Goal: Task Accomplishment & Management: Complete application form

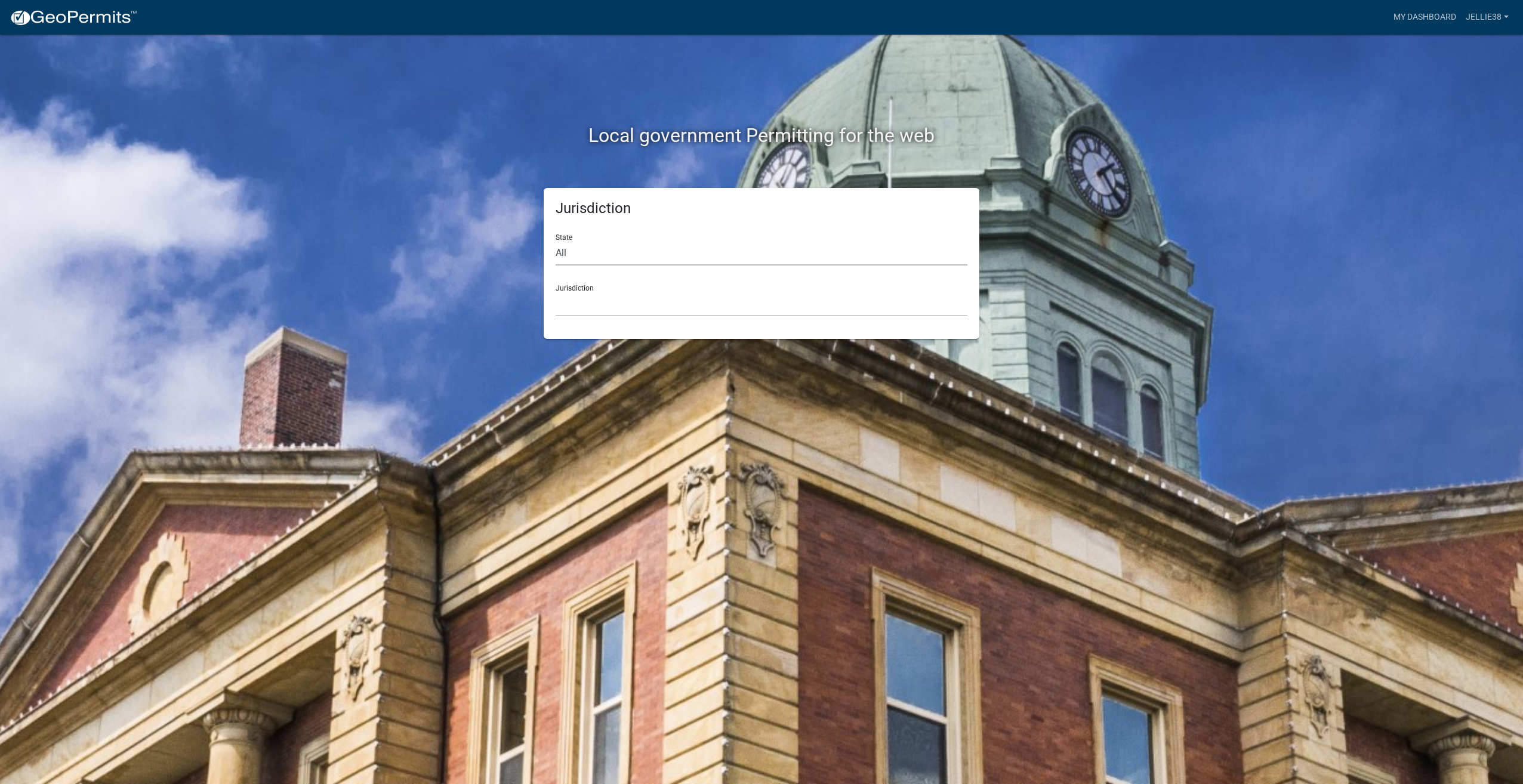
click at [727, 241] on select "All [US_STATE] [US_STATE] [US_STATE] [US_STATE] [US_STATE] [US_STATE] [US_STATE…" at bounding box center [761, 253] width 412 height 24
select select "[US_STATE]"
click at [555, 241] on select "All [US_STATE] [US_STATE] [US_STATE] [US_STATE] [US_STATE] [US_STATE] [US_STATE…" at bounding box center [761, 253] width 412 height 24
click at [633, 310] on select "[GEOGRAPHIC_DATA], [US_STATE] [GEOGRAPHIC_DATA], [US_STATE] [GEOGRAPHIC_DATA], …" at bounding box center [761, 304] width 412 height 24
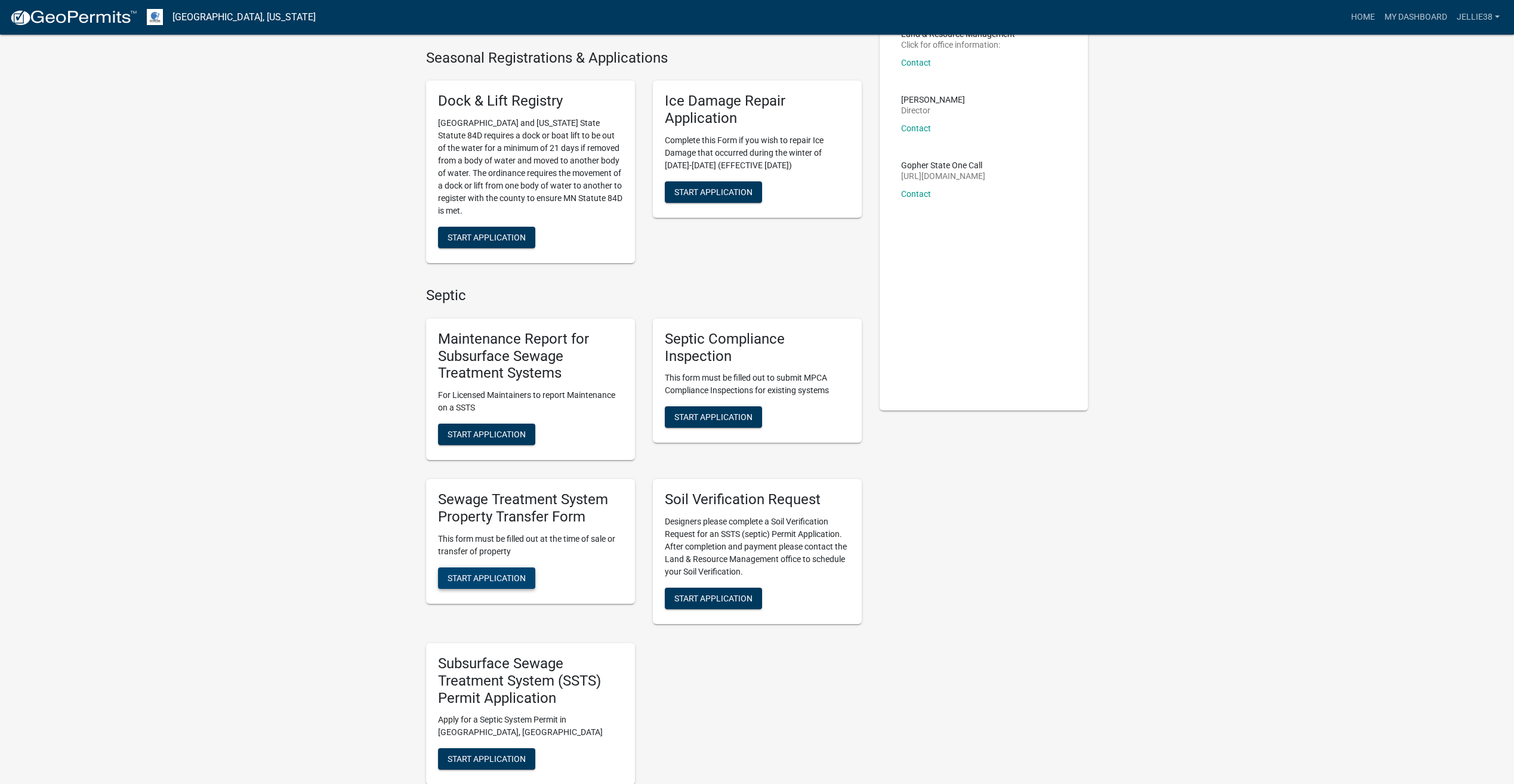
scroll to position [119, 0]
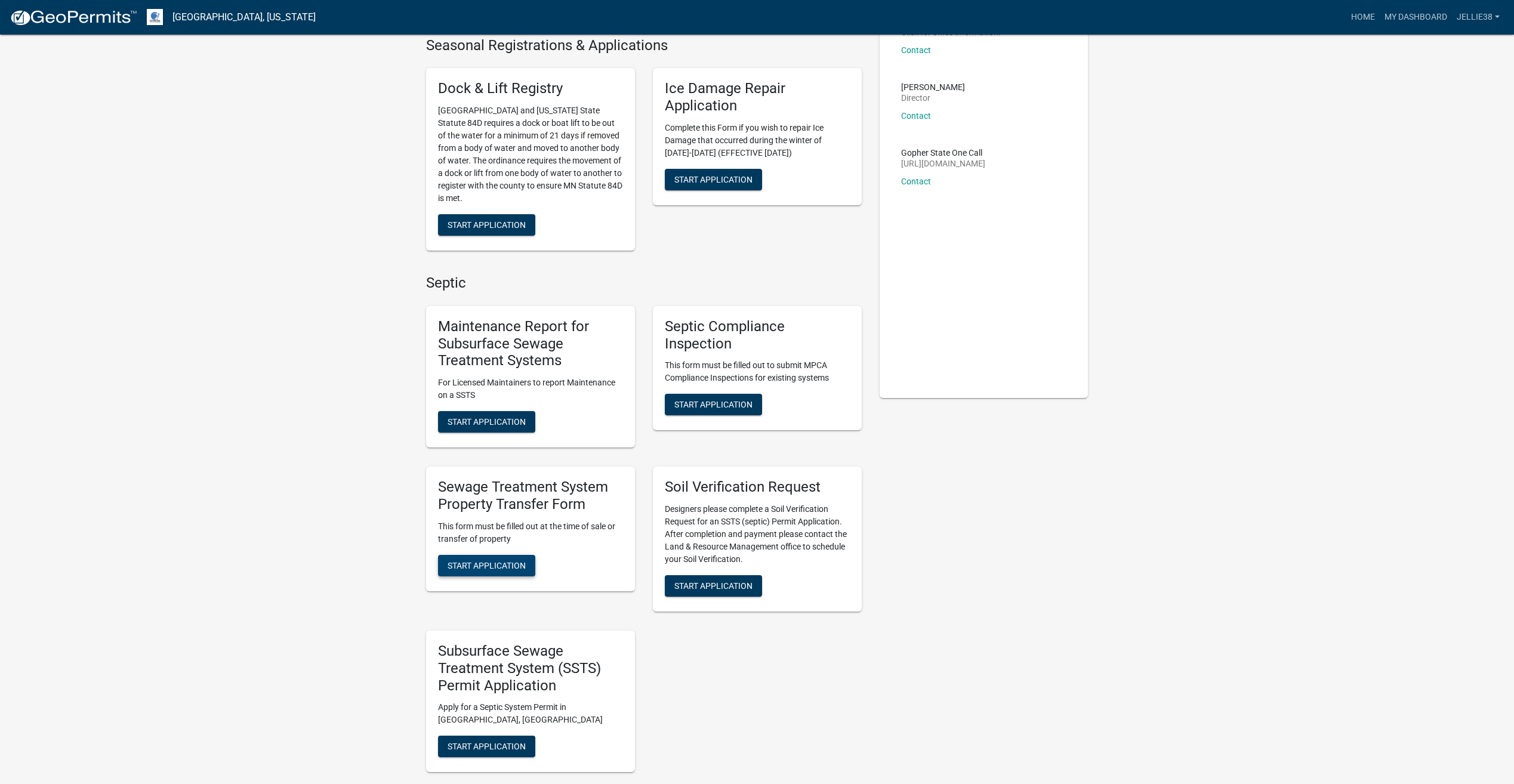
drag, startPoint x: 518, startPoint y: 565, endPoint x: 23, endPoint y: 545, distance: 495.4
click at [518, 565] on span "Start Application" at bounding box center [486, 565] width 78 height 9
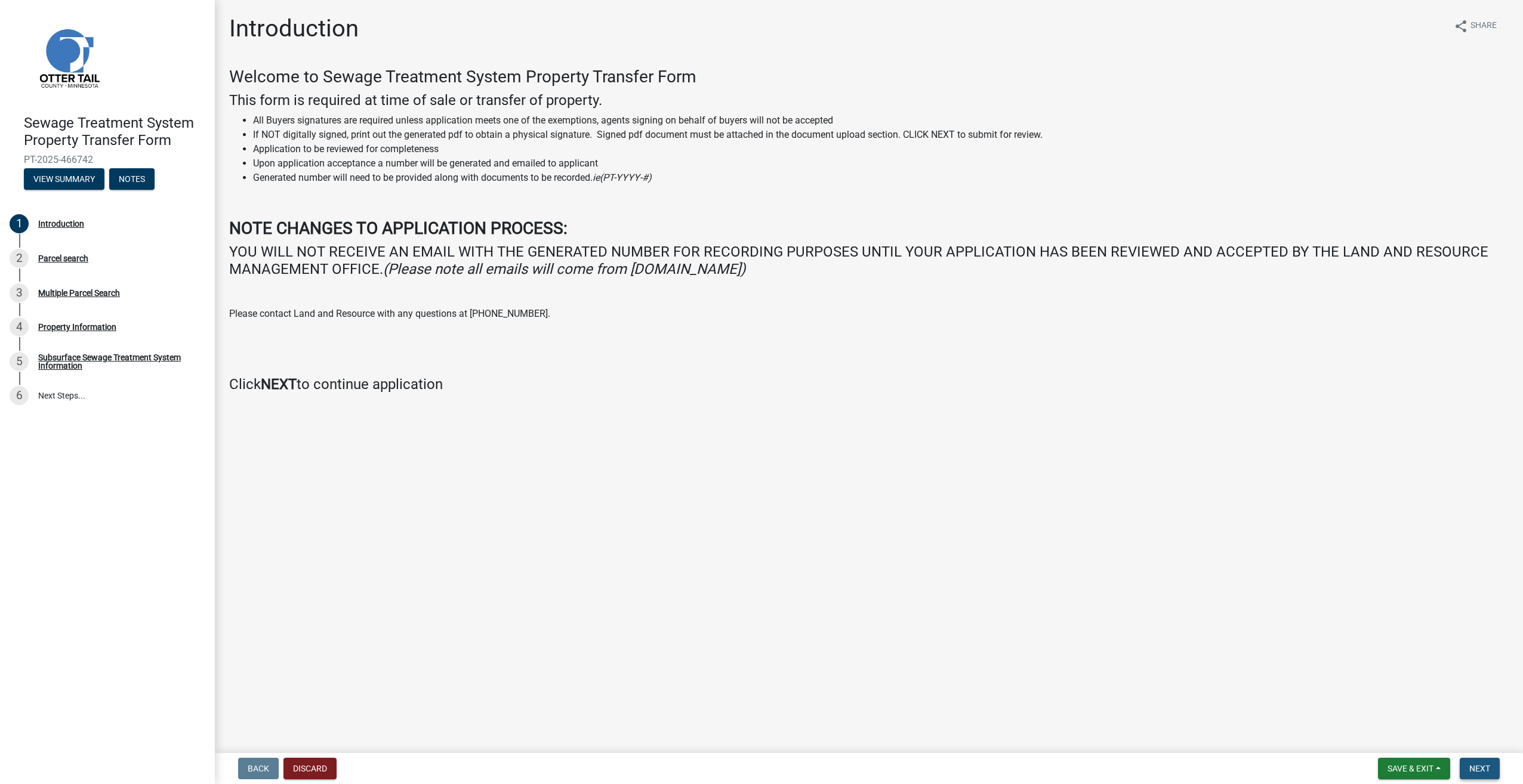
click at [1489, 768] on span "Next" at bounding box center [1479, 768] width 21 height 9
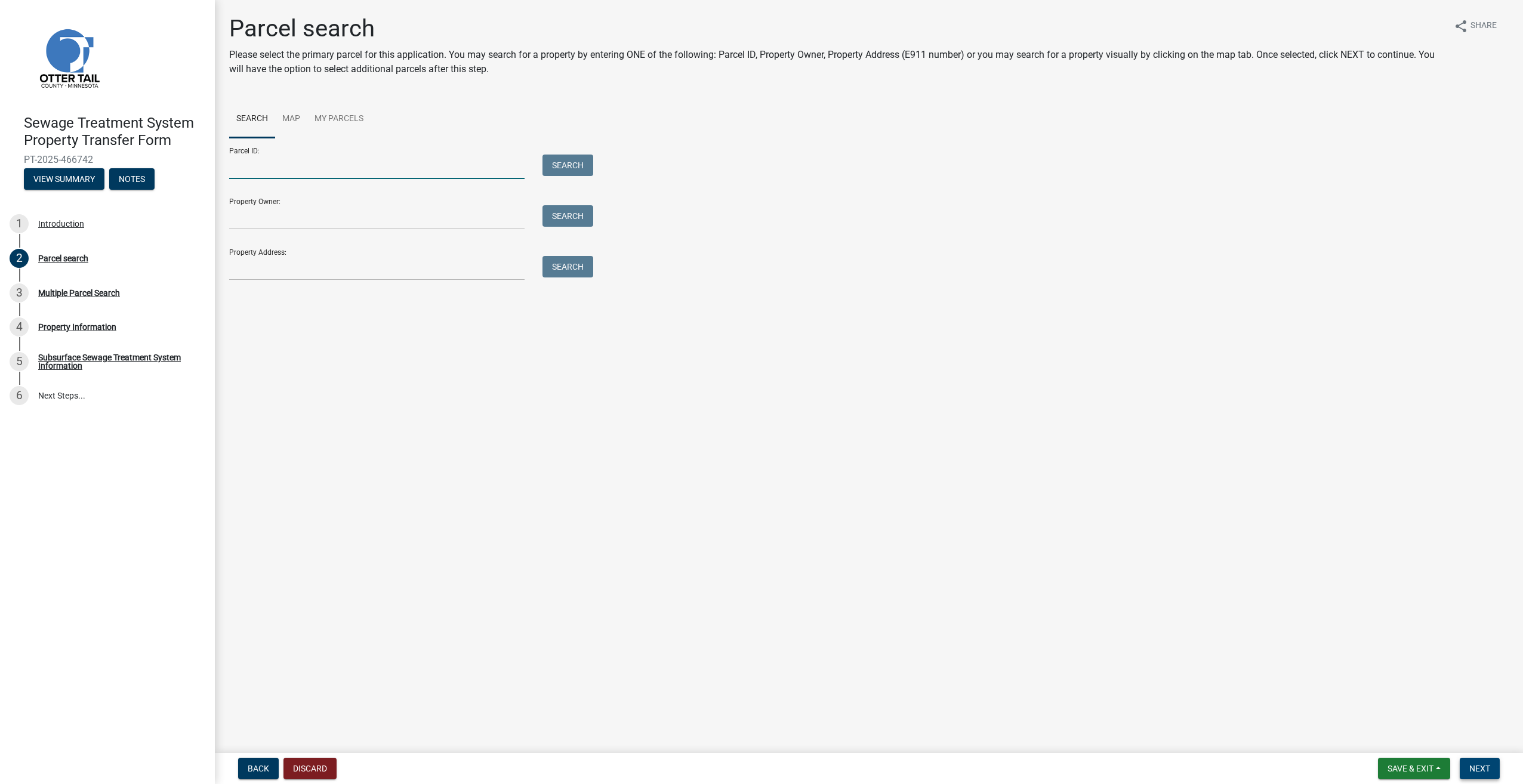
click at [341, 170] on input "Parcel ID:" at bounding box center [377, 166] width 296 height 24
type input "16000990631000"
click at [567, 163] on button "Search" at bounding box center [567, 165] width 51 height 22
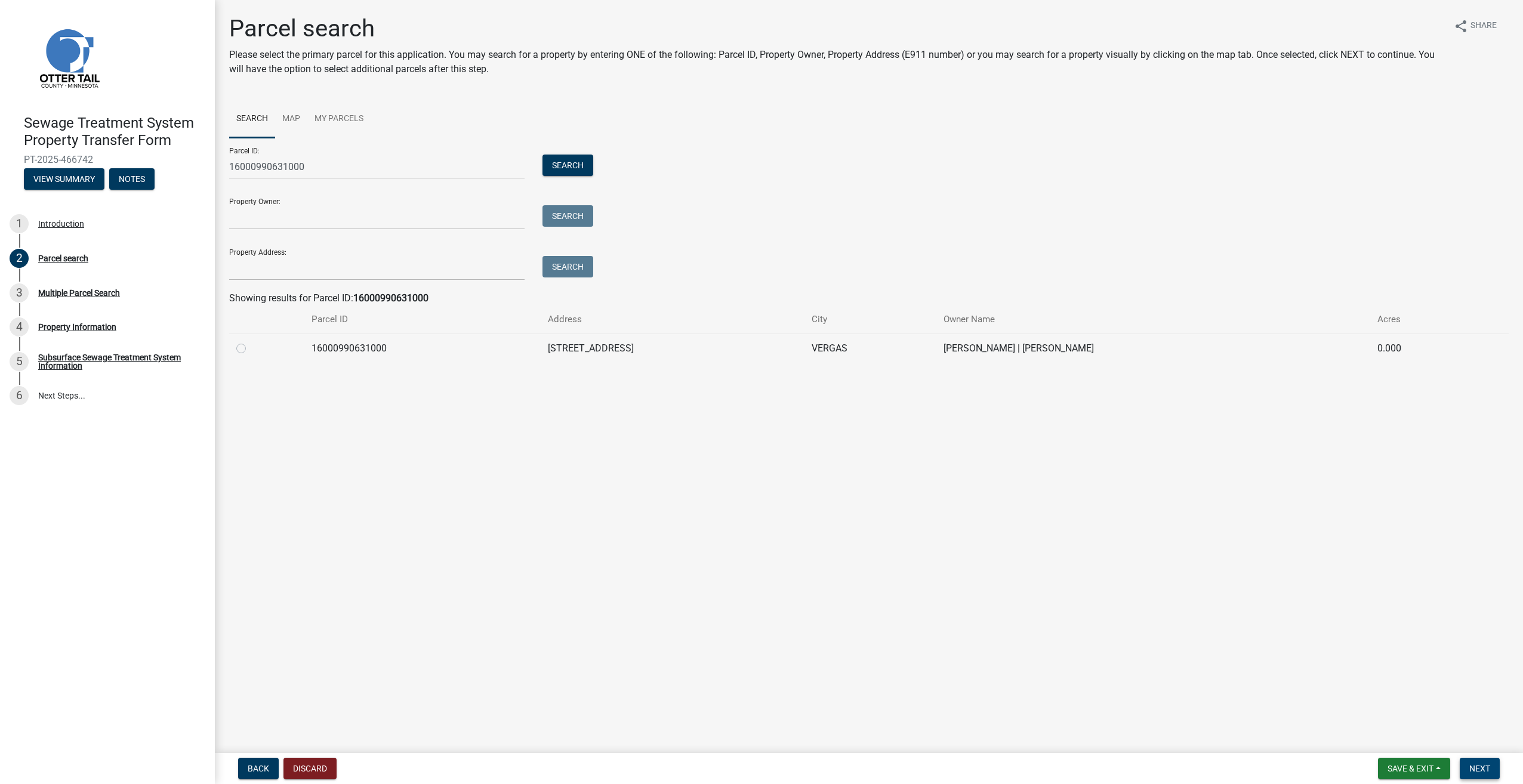
click at [250, 341] on label at bounding box center [250, 341] width 0 height 0
click at [250, 349] on input "radio" at bounding box center [254, 345] width 8 height 8
radio input "true"
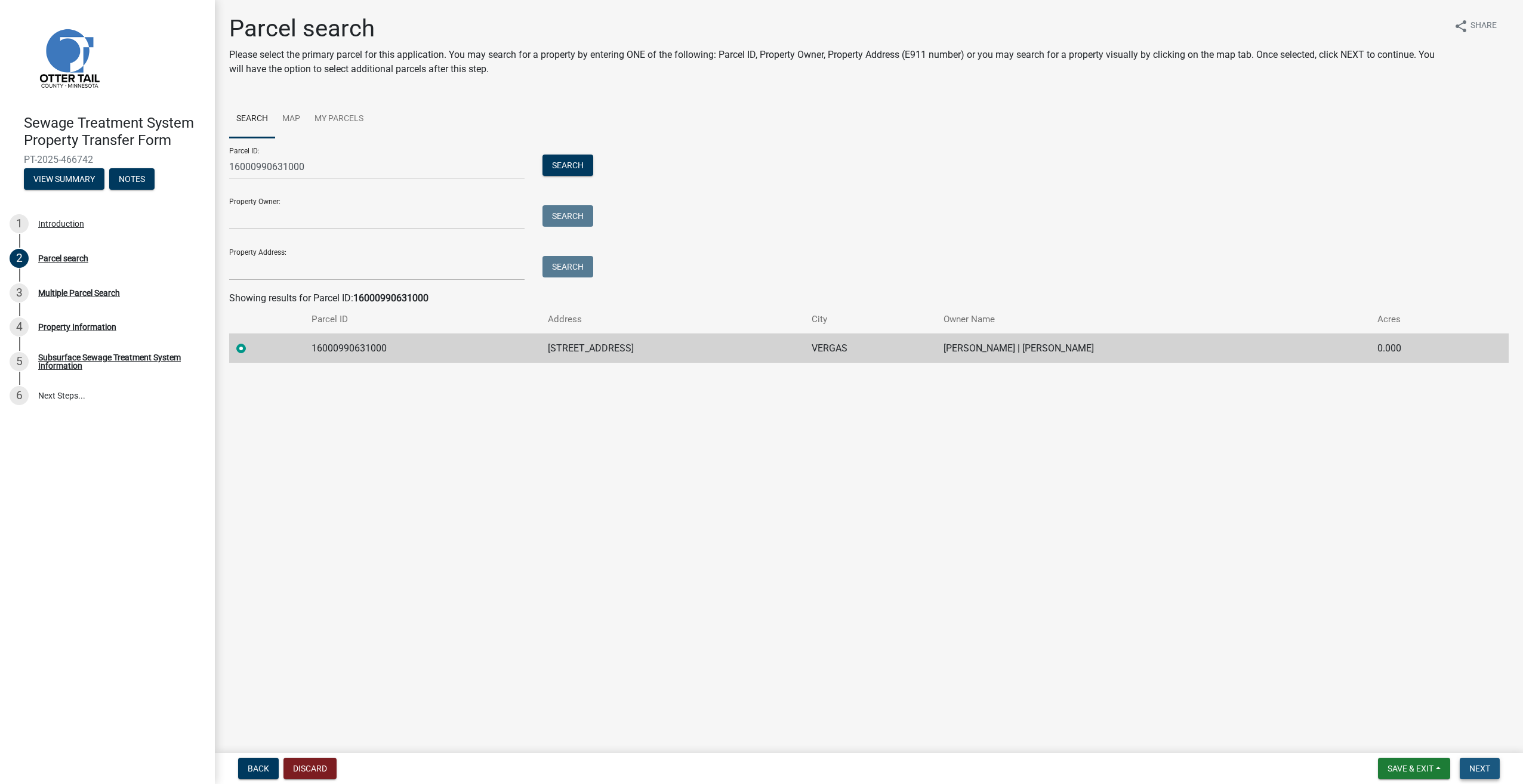
click at [1488, 766] on span "Next" at bounding box center [1479, 768] width 21 height 9
click at [1476, 768] on span "Next" at bounding box center [1479, 768] width 21 height 9
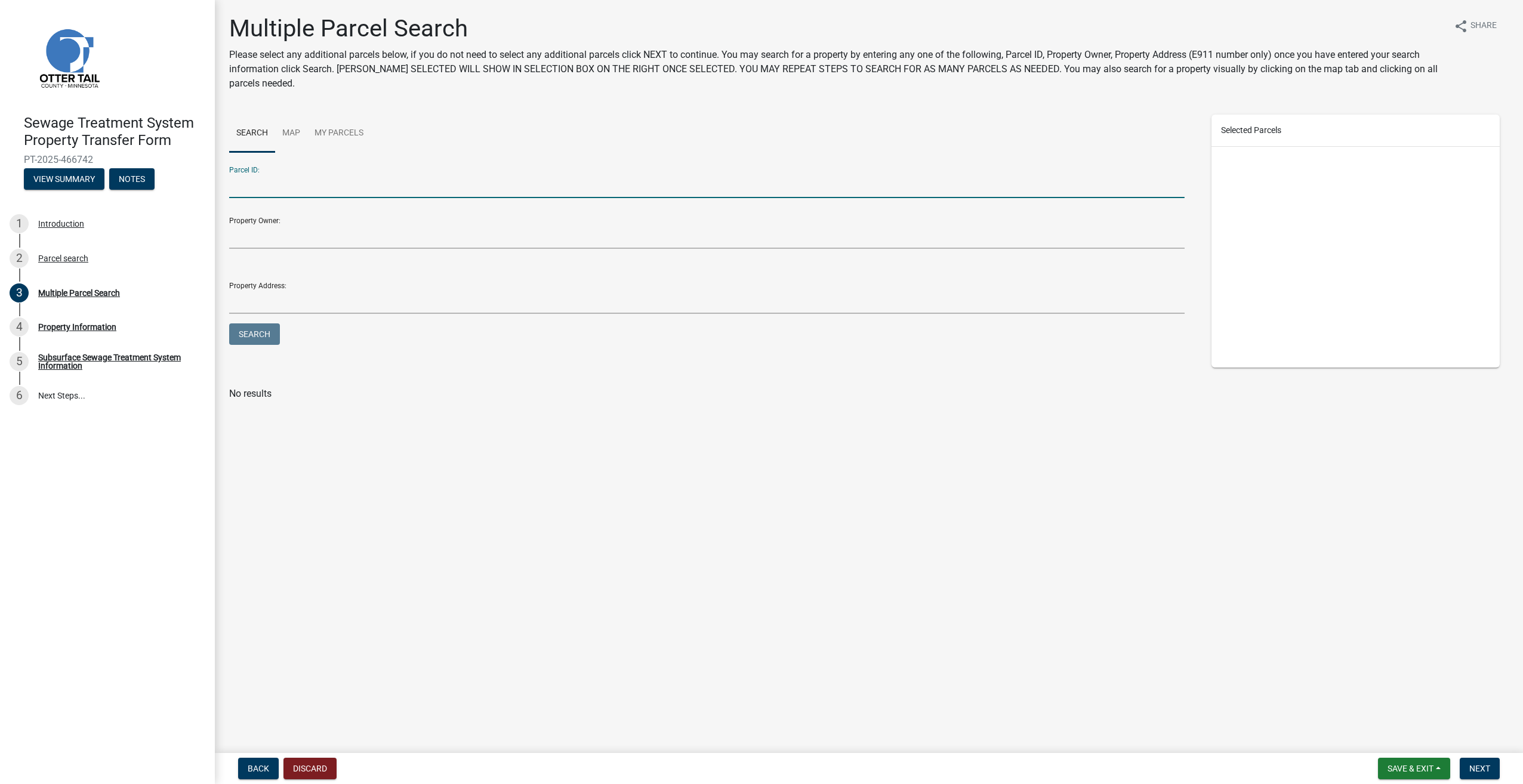
click at [323, 189] on input "Parcel ID:" at bounding box center [707, 186] width 956 height 24
type input "16000990631000"
click at [245, 333] on button "Search" at bounding box center [254, 334] width 51 height 22
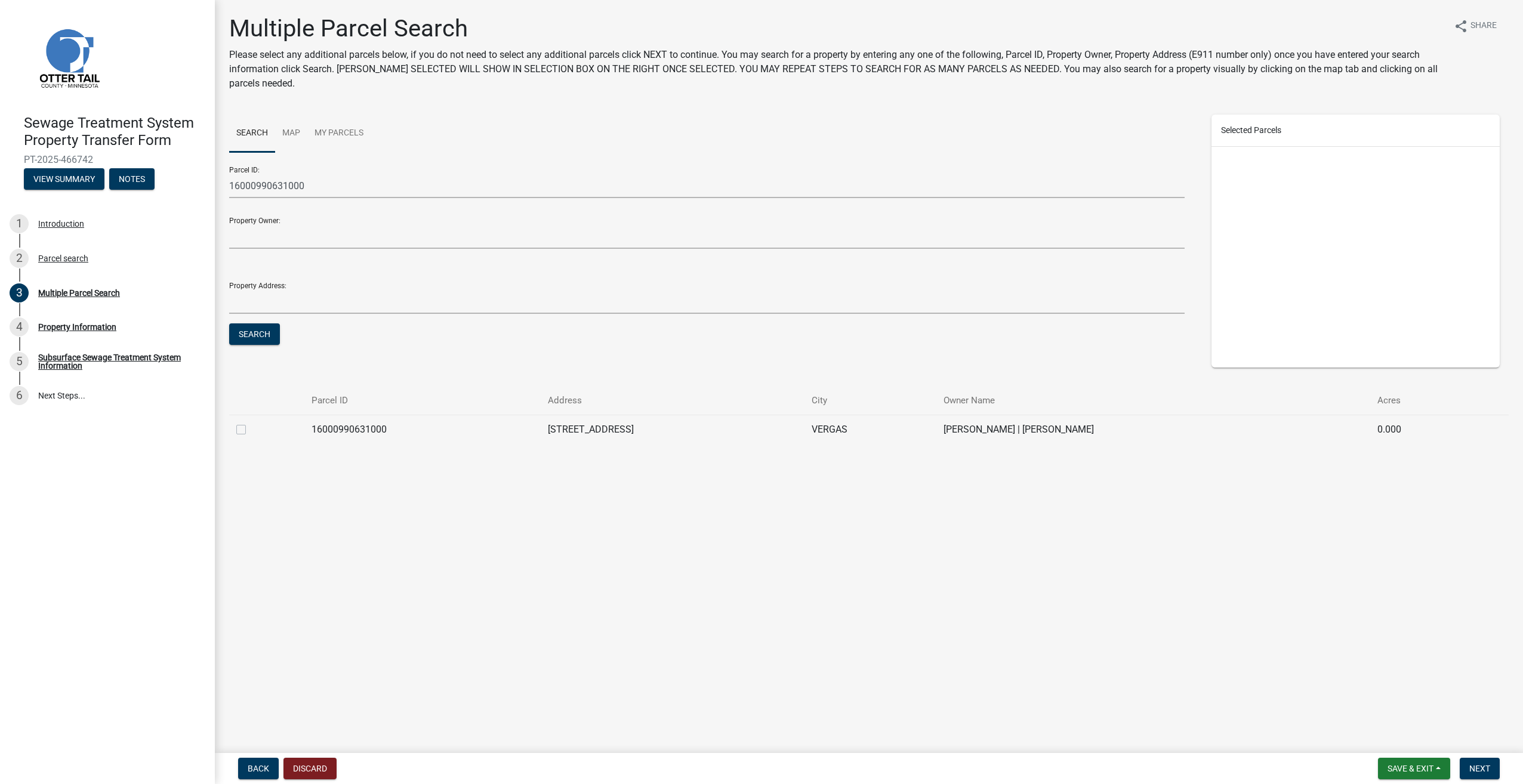
click at [250, 422] on label at bounding box center [250, 422] width 0 height 0
click at [250, 430] on input "checkbox" at bounding box center [254, 426] width 8 height 8
checkbox input "true"
click at [1488, 765] on span "Next" at bounding box center [1479, 768] width 21 height 9
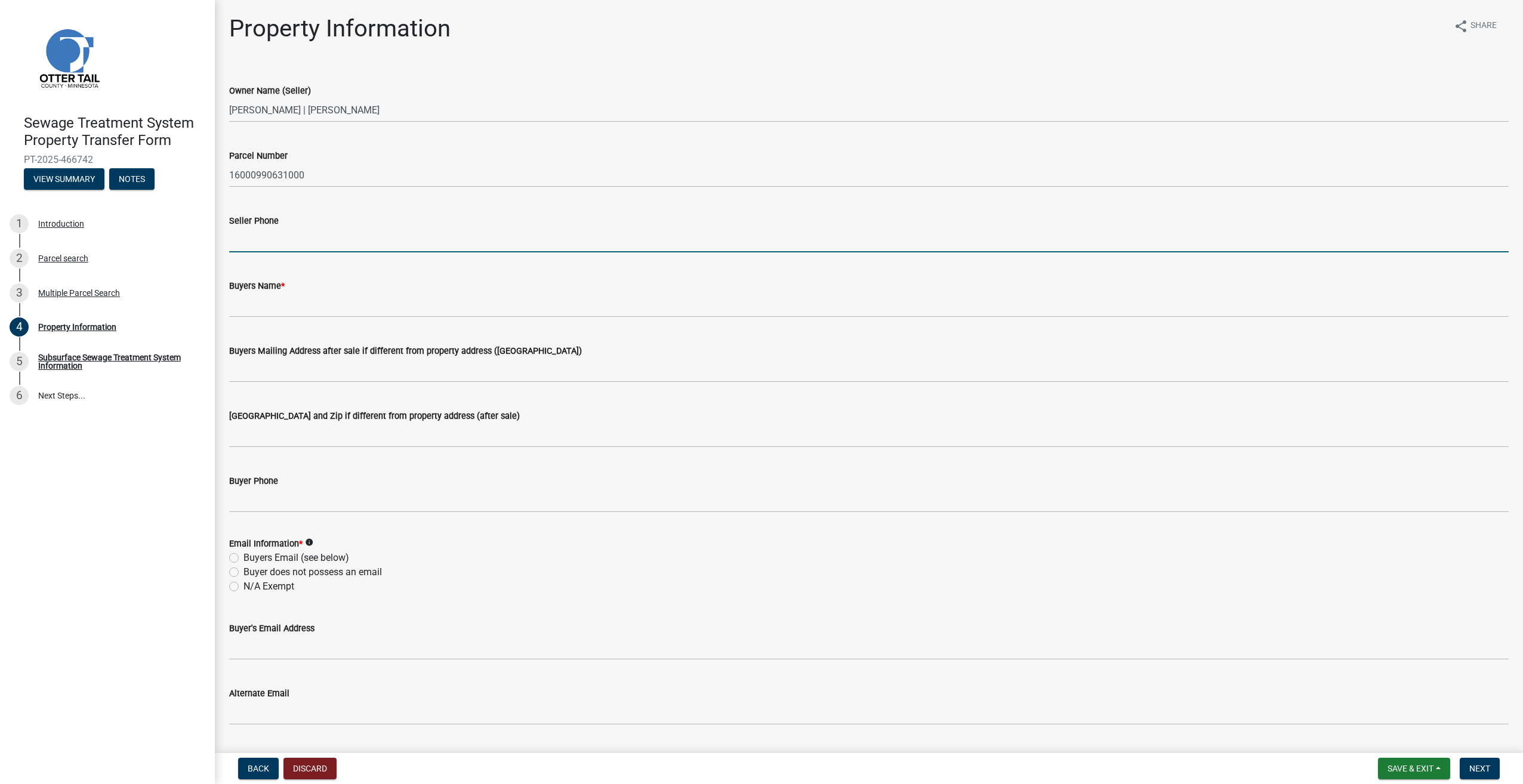
click at [329, 241] on input "Seller Phone" at bounding box center [869, 240] width 1280 height 24
type input "6125549559"
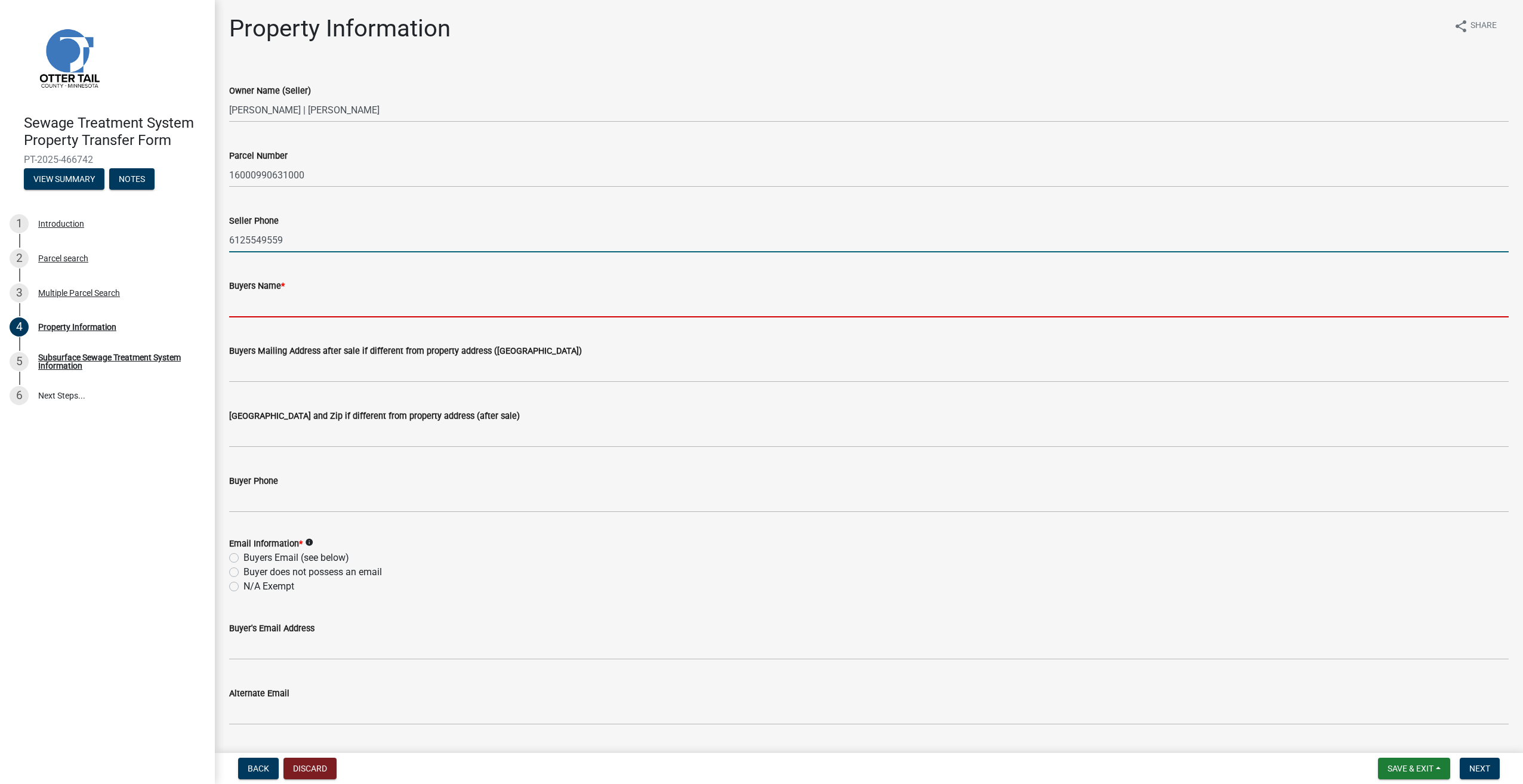
click at [270, 309] on input "Buyers Name *" at bounding box center [869, 305] width 1280 height 24
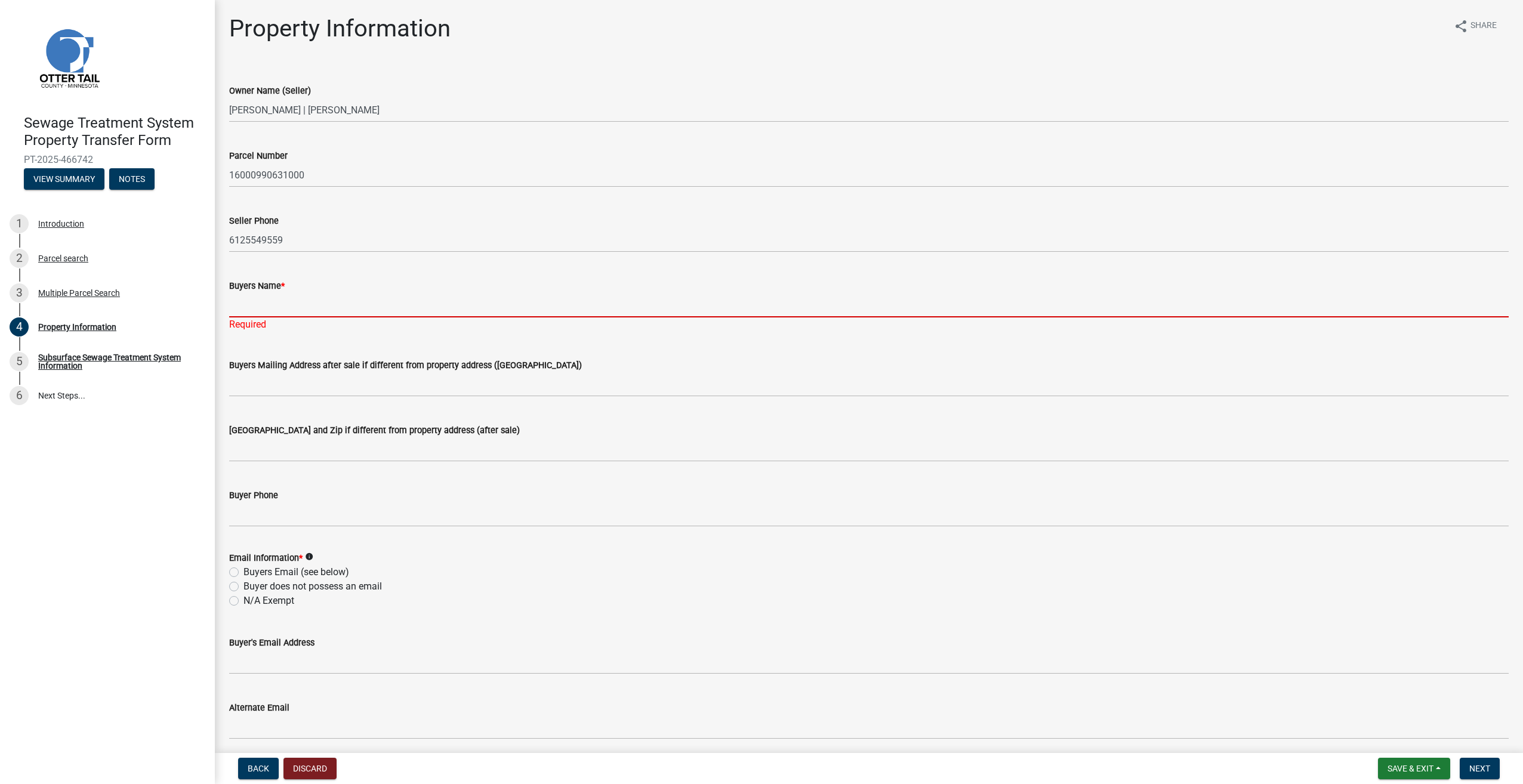
click at [244, 306] on input "Buyers Name *" at bounding box center [869, 305] width 1280 height 24
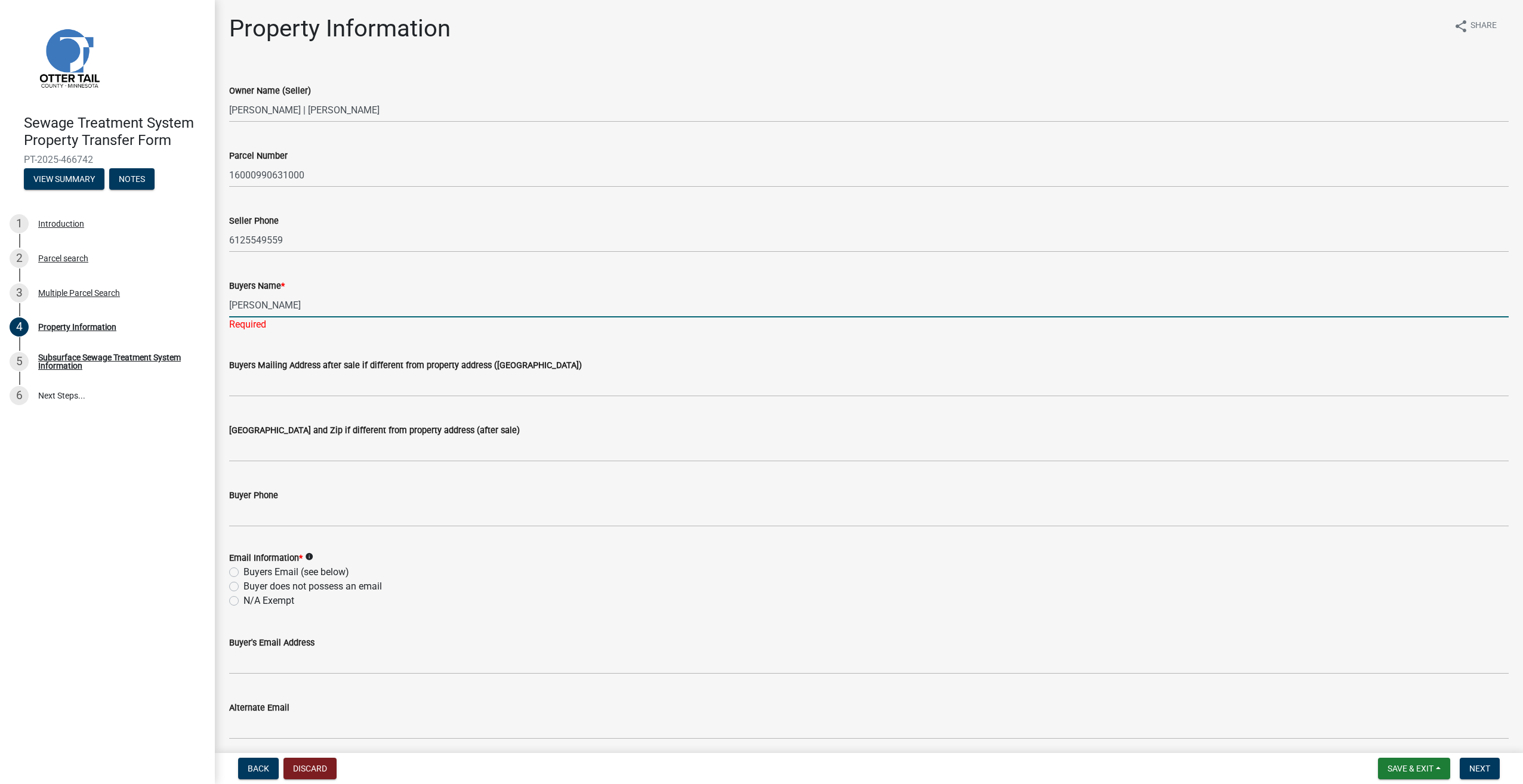
type input "[PERSON_NAME]"
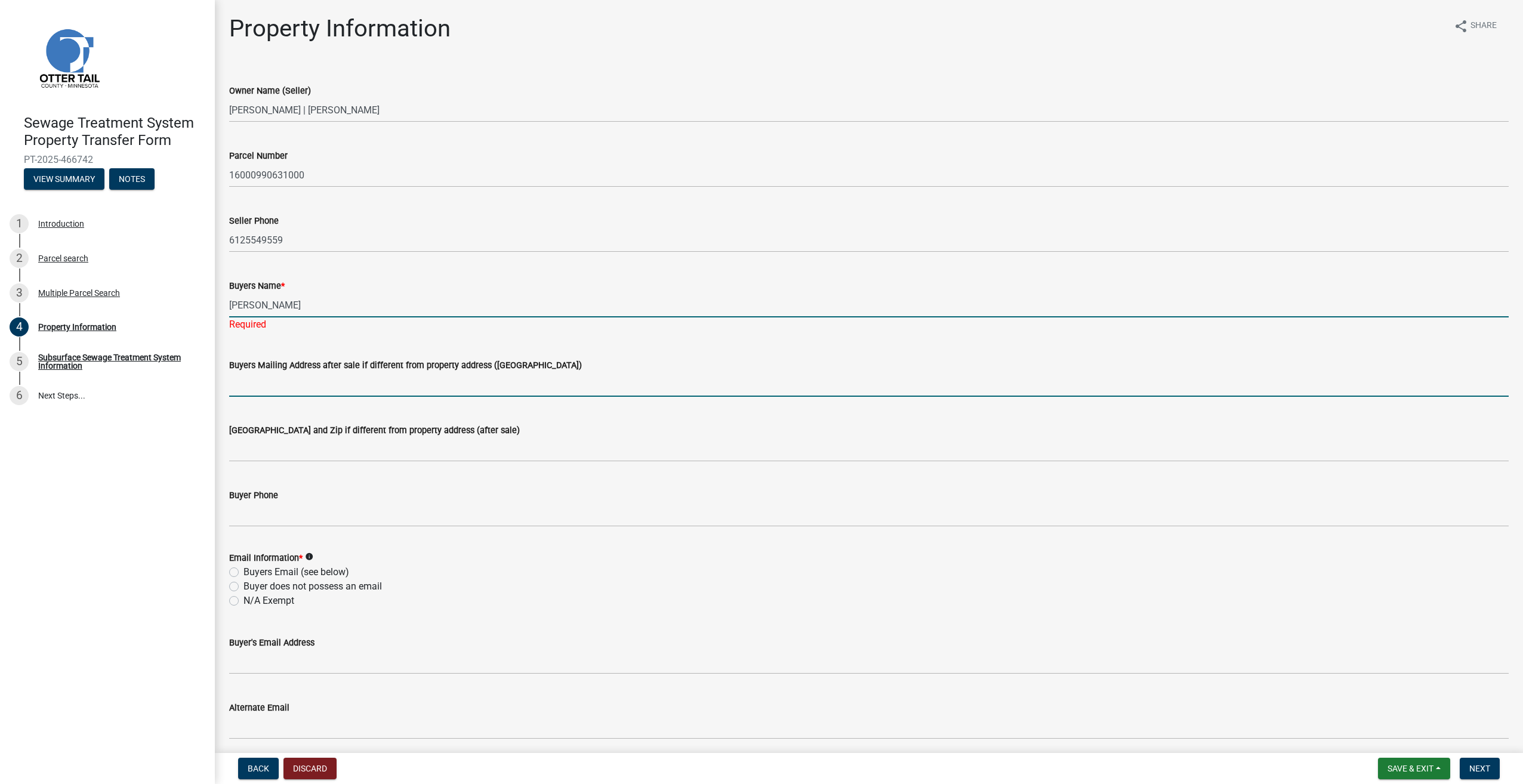
click at [271, 385] on wm-data-entity-input "Buyers Mailing Address after sale if different from property address ([GEOGRAPH…" at bounding box center [869, 374] width 1280 height 65
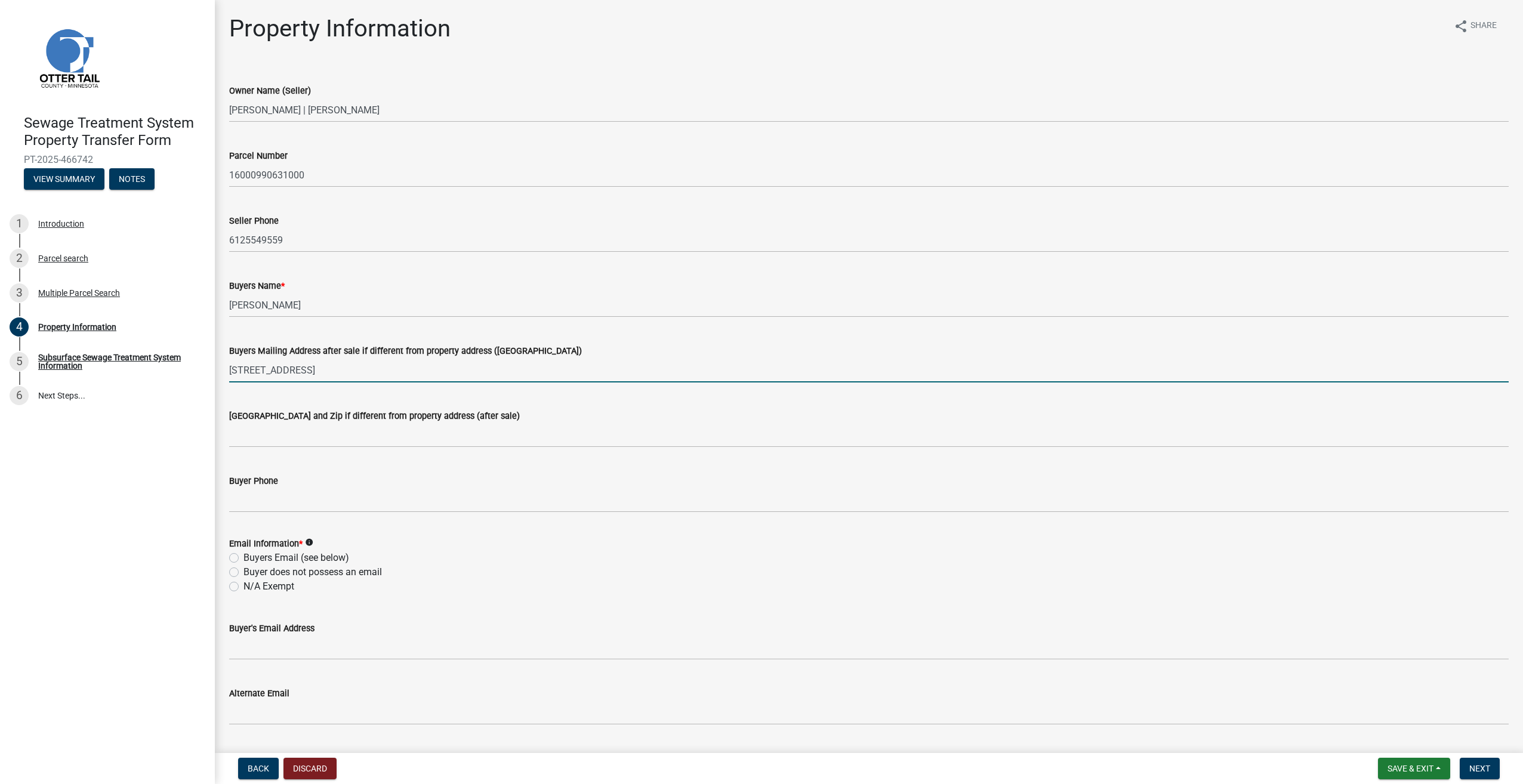
type input "[STREET_ADDRESS]"
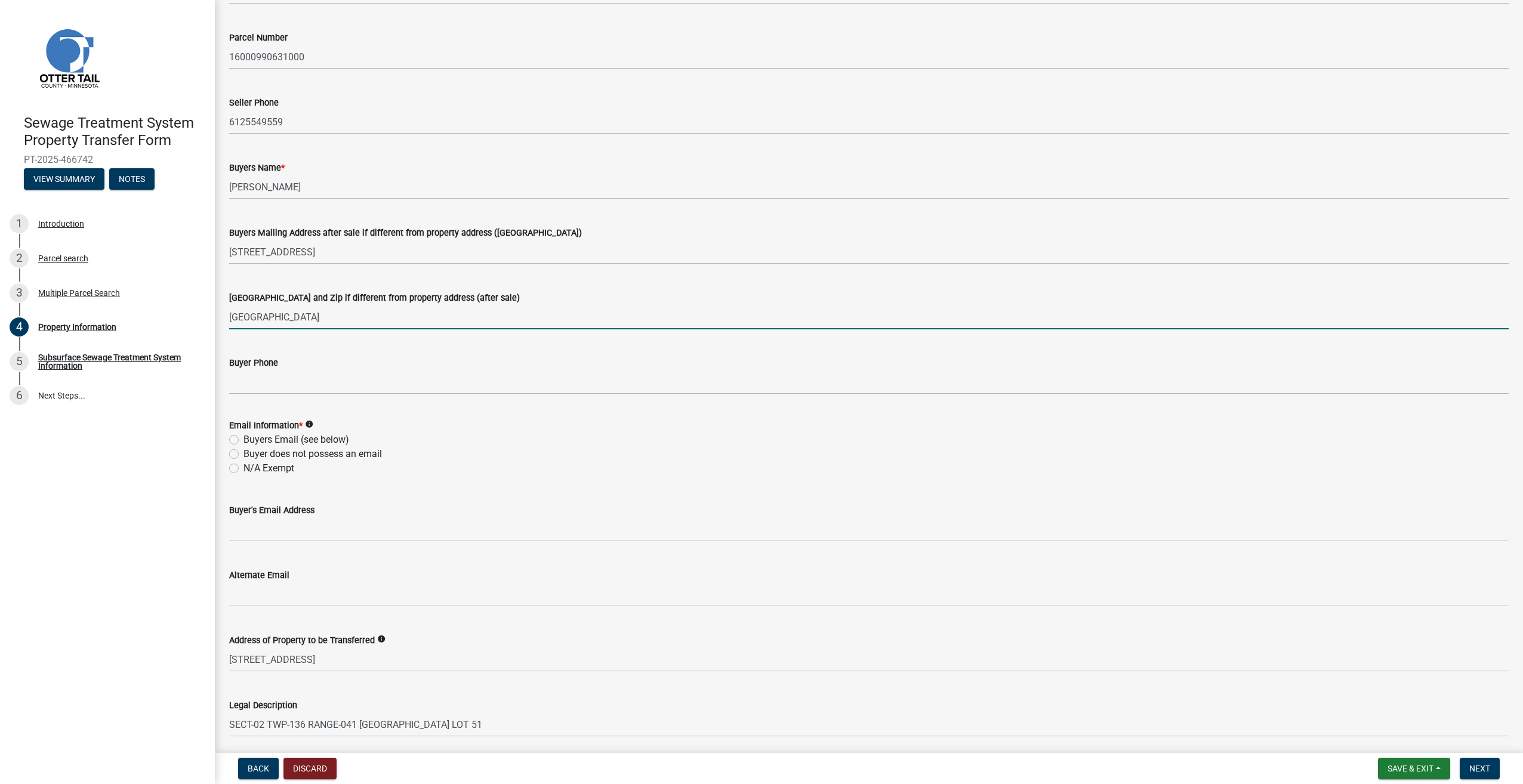
scroll to position [119, 0]
type input "[GEOGRAPHIC_DATA]"
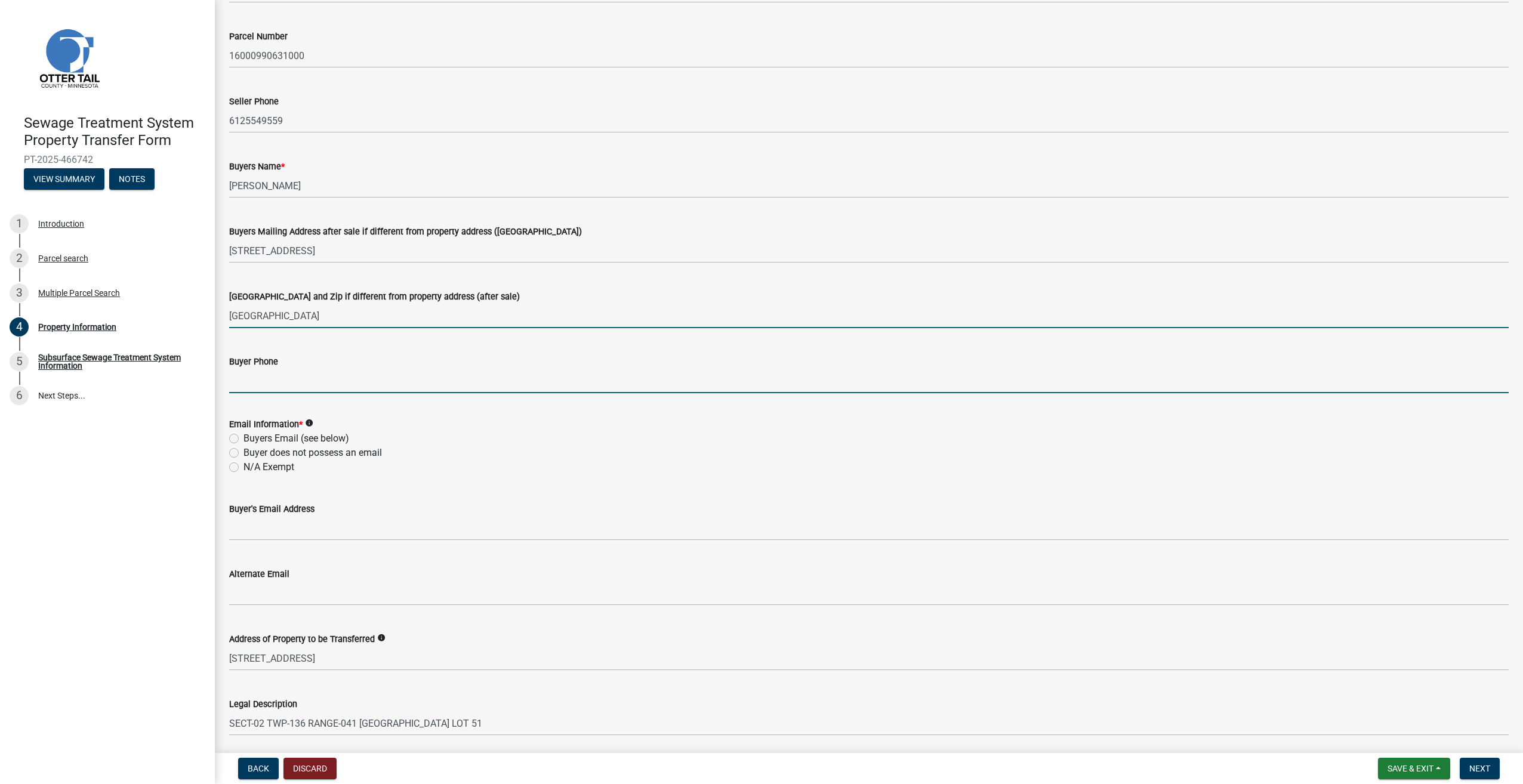
click at [270, 386] on input "Buyer Phone" at bounding box center [869, 381] width 1280 height 24
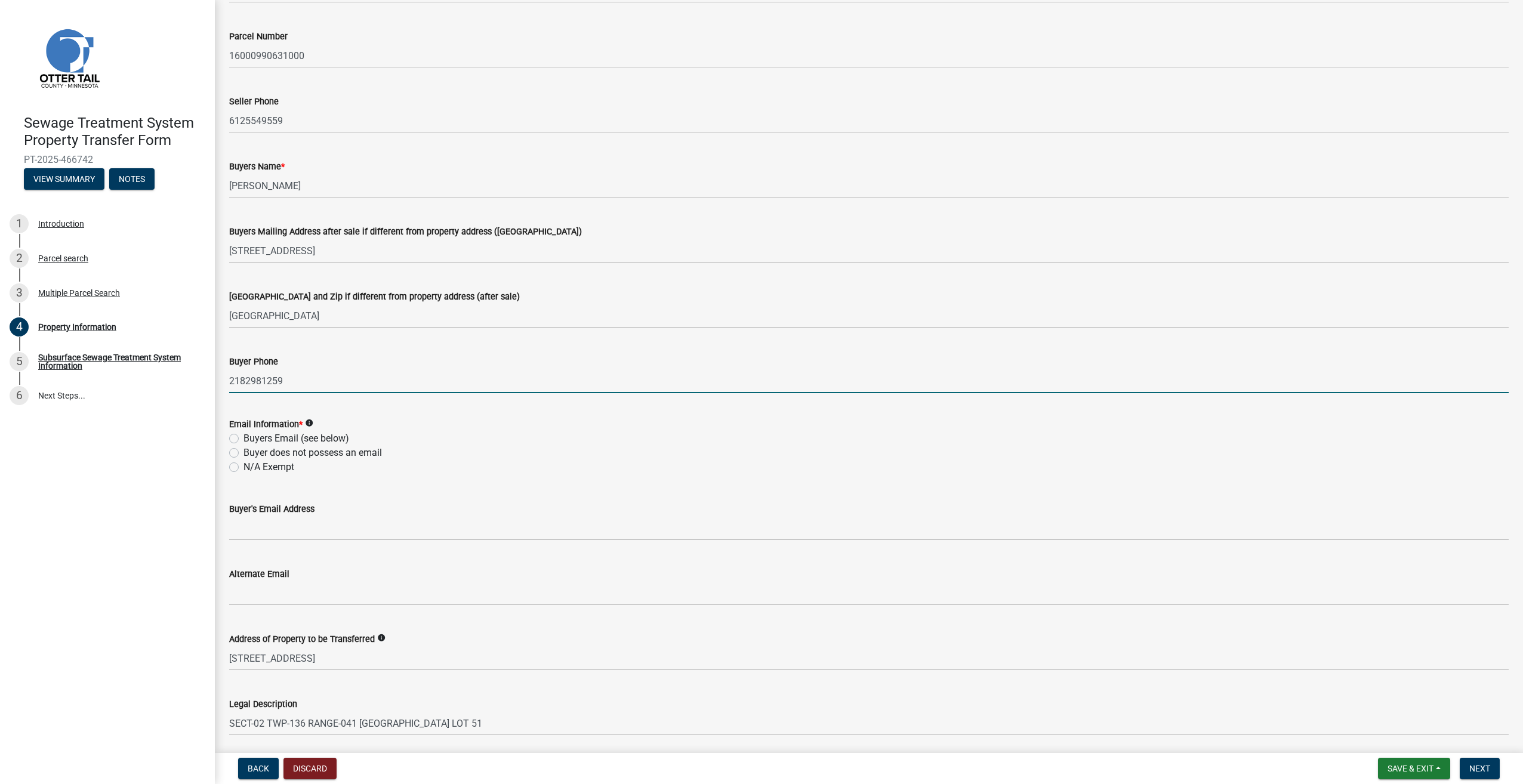
type input "2182981259"
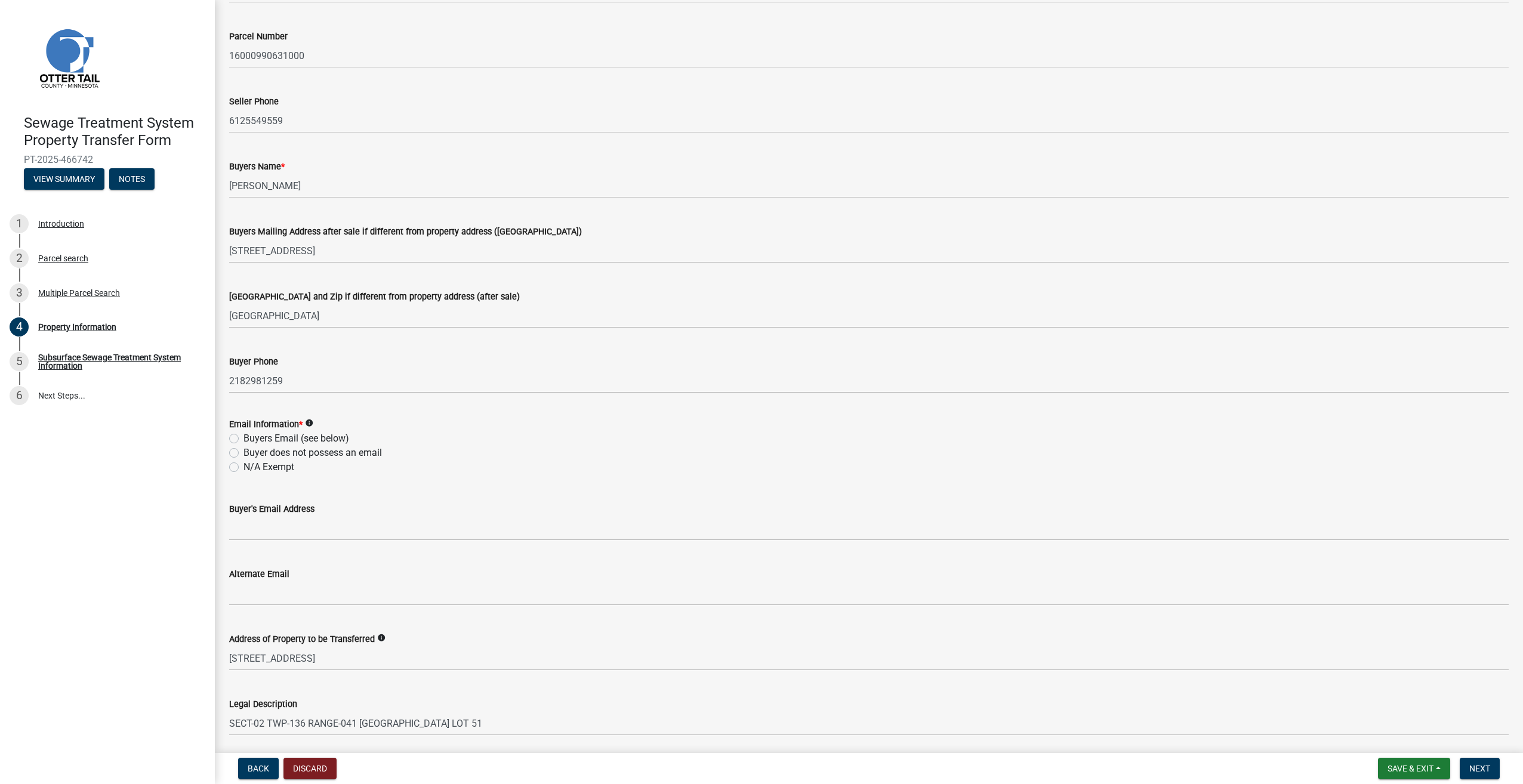
click at [243, 470] on label "N/A Exempt" at bounding box center [268, 467] width 51 height 14
click at [243, 468] on input "N/A Exempt" at bounding box center [247, 463] width 8 height 8
radio input "true"
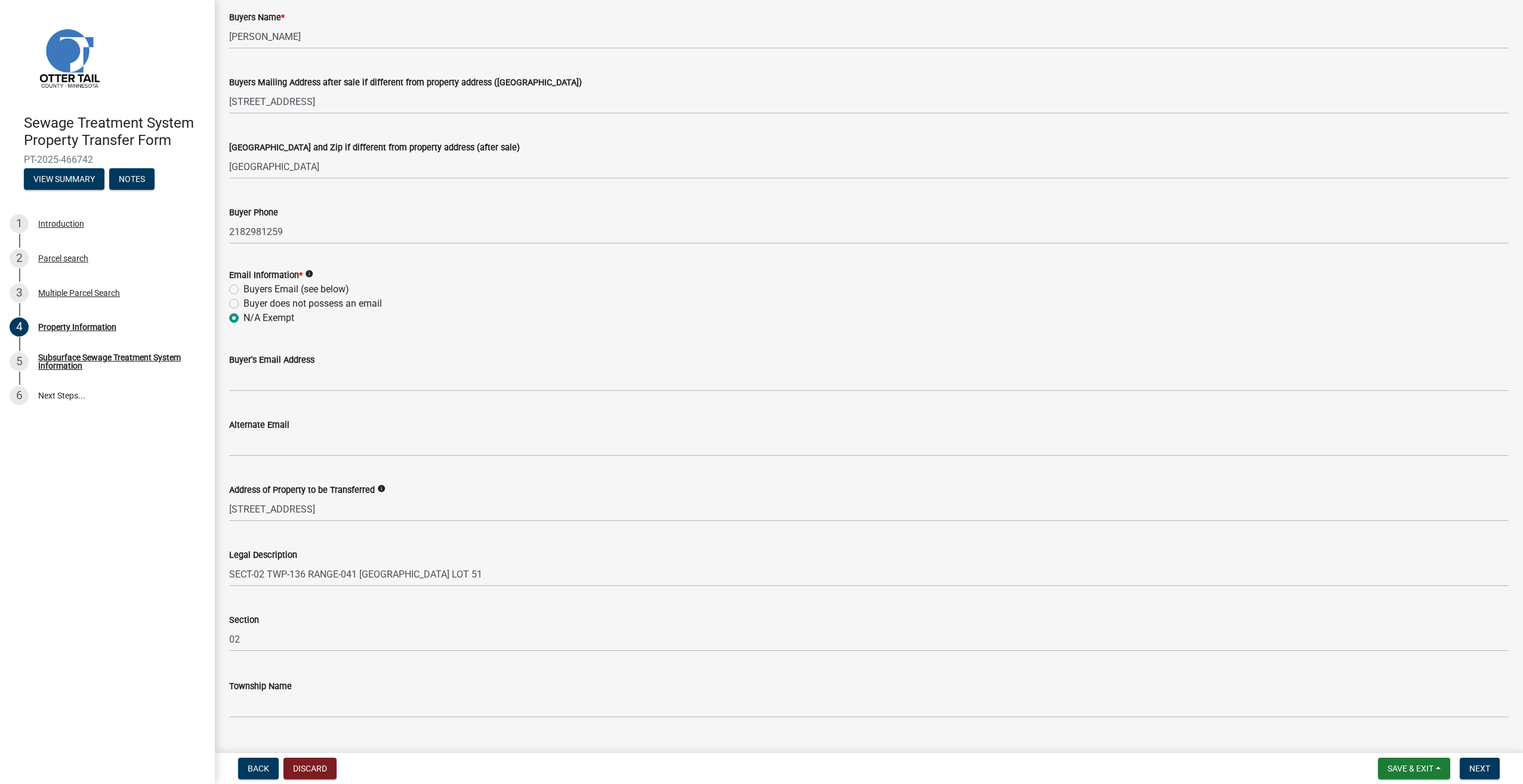
scroll to position [294, 0]
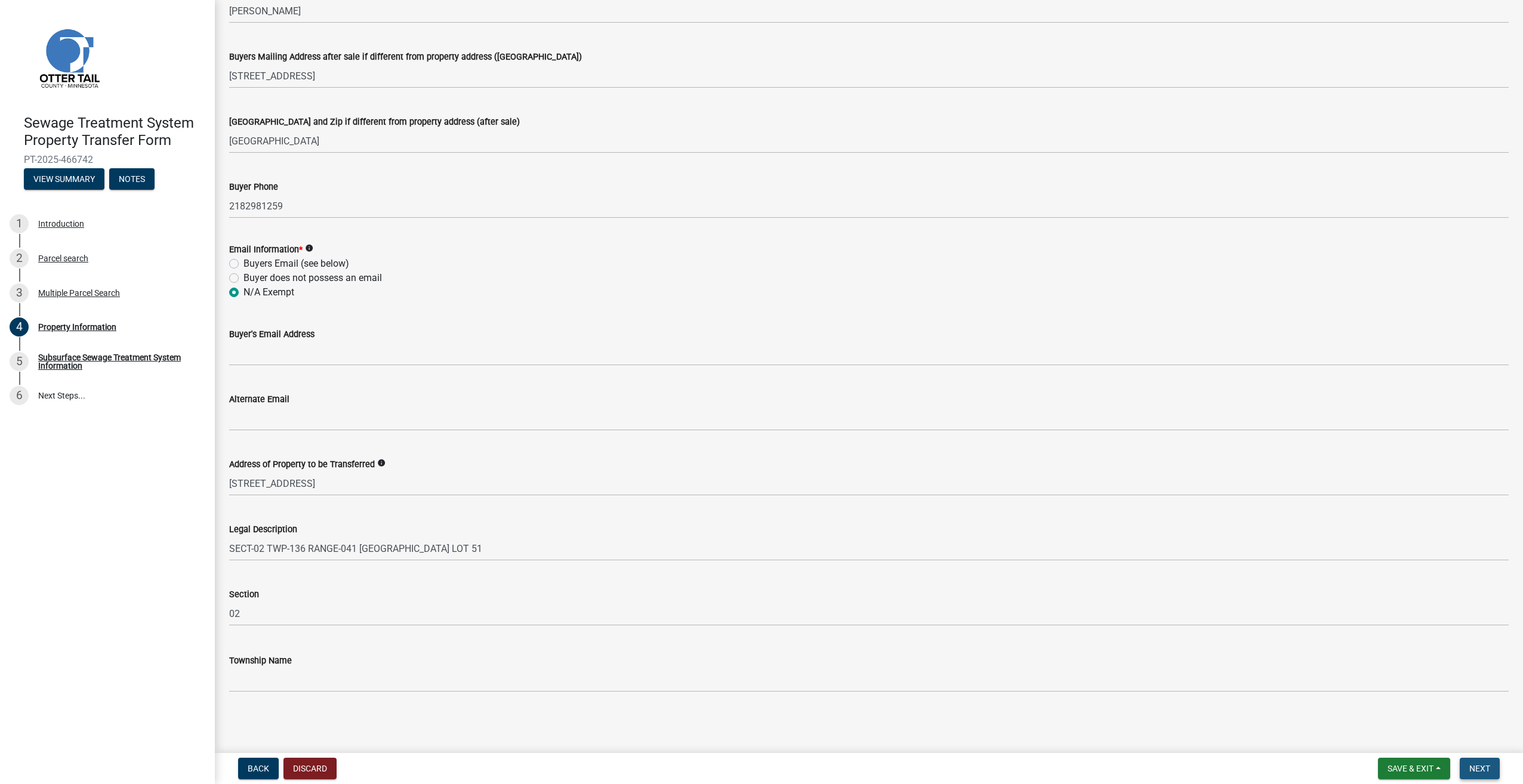
click at [1474, 765] on span "Next" at bounding box center [1479, 768] width 21 height 9
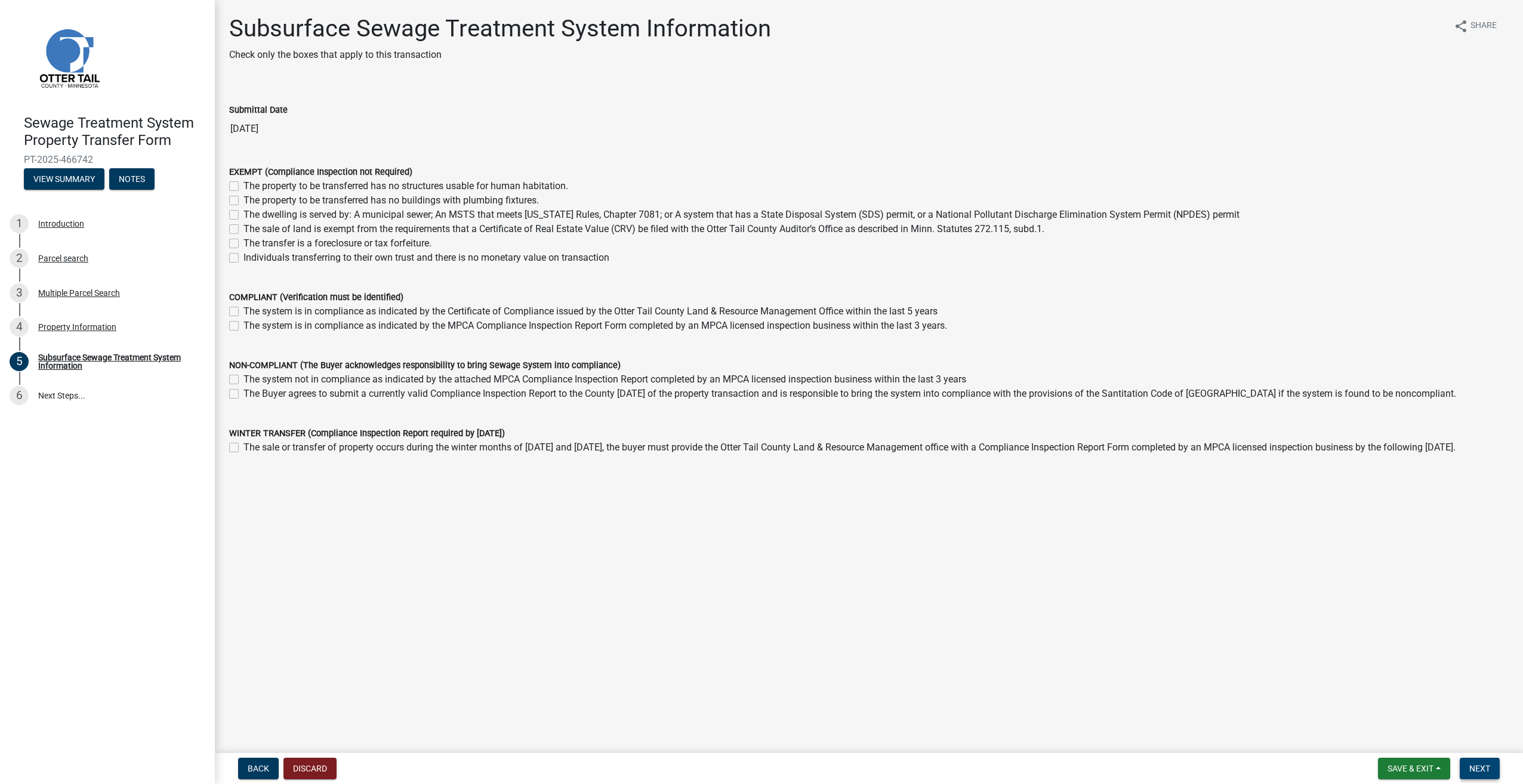
click at [243, 312] on label "The system is in compliance as indicated by the Certificate of Compliance issue…" at bounding box center [590, 311] width 694 height 14
click at [243, 312] on input "The system is in compliance as indicated by the Certificate of Compliance issue…" at bounding box center [247, 308] width 8 height 8
checkbox input "true"
checkbox input "false"
click at [1479, 771] on span "Next" at bounding box center [1479, 768] width 21 height 9
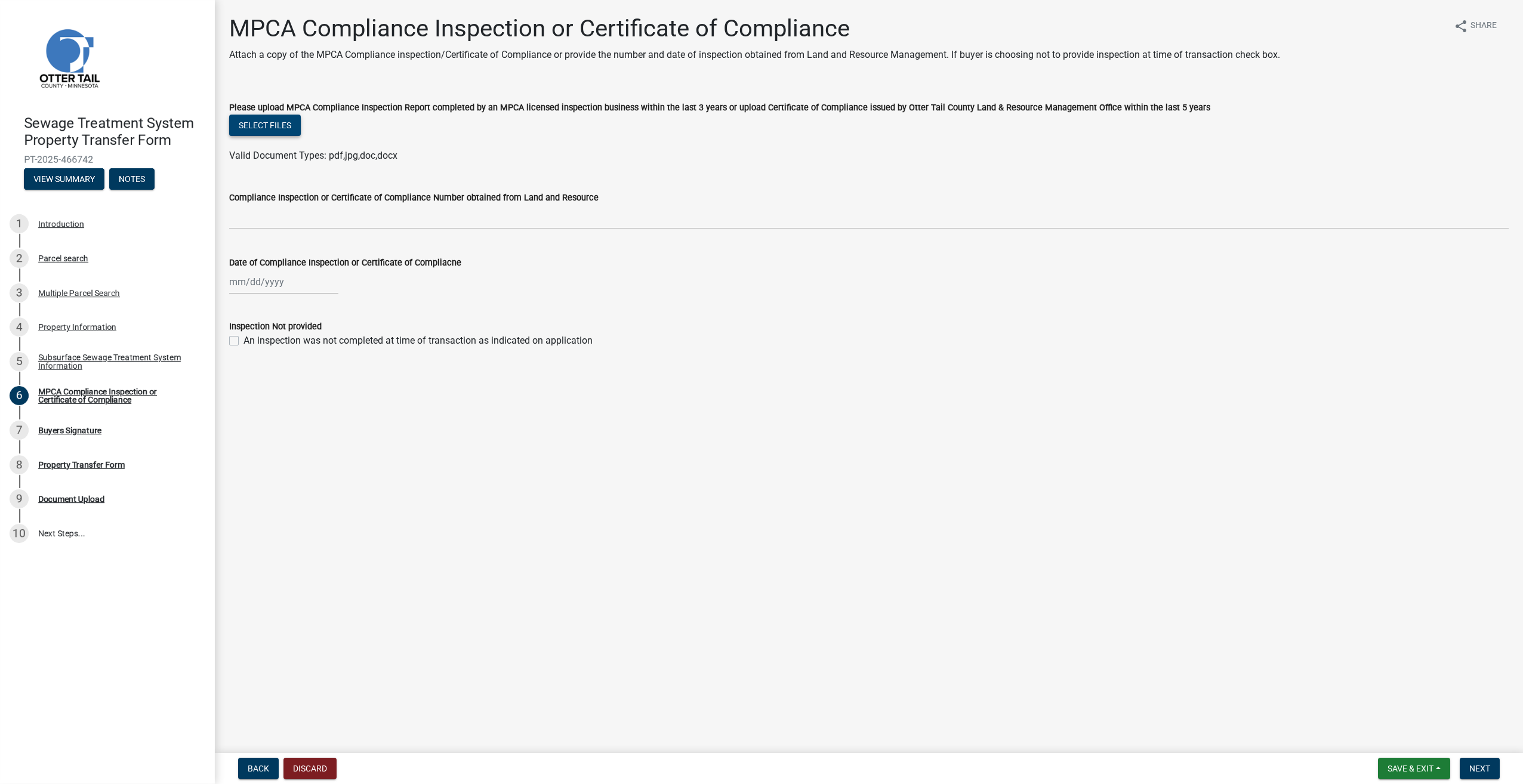
click at [265, 126] on button "Select files" at bounding box center [265, 126] width 72 height 22
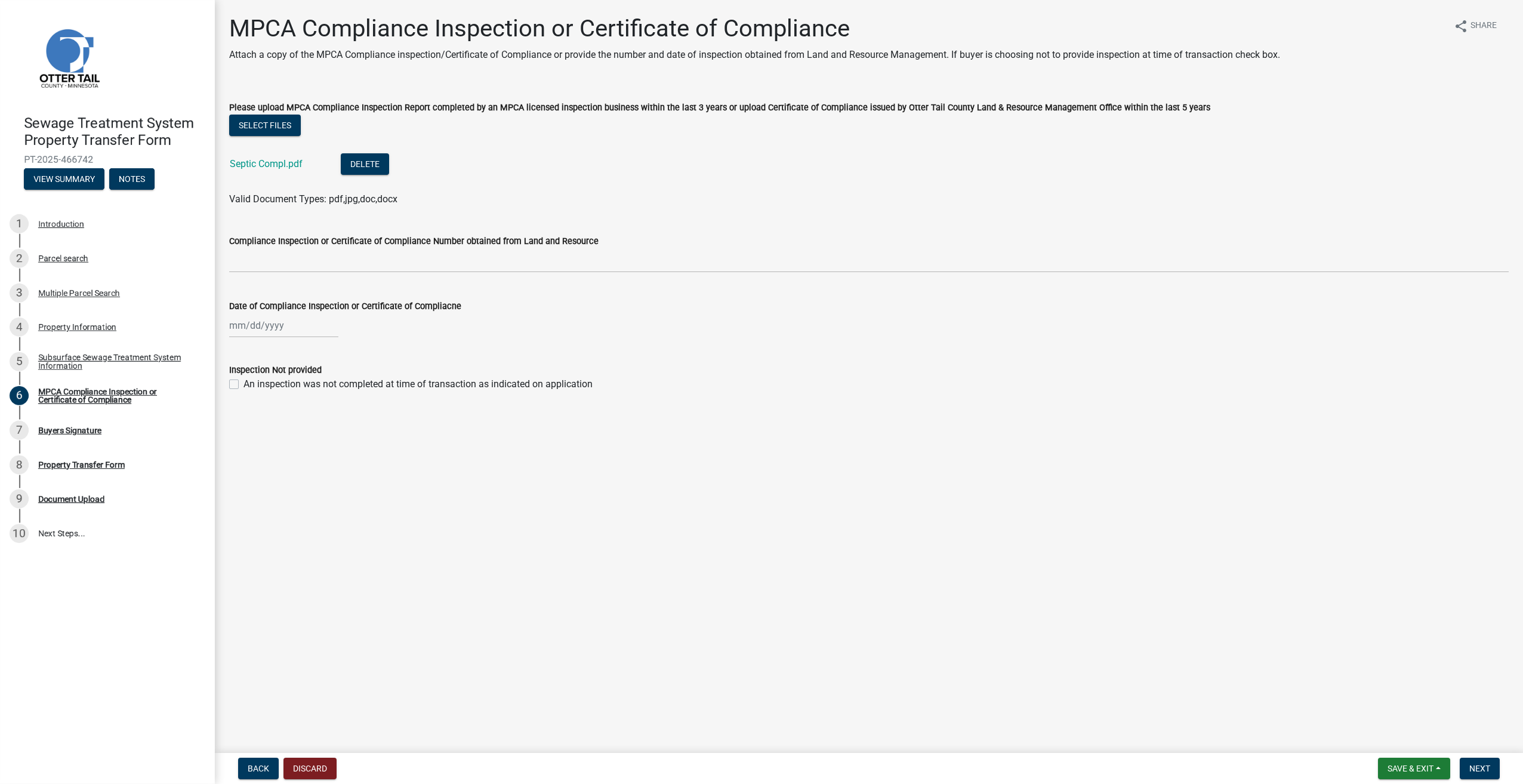
click at [232, 325] on div at bounding box center [283, 326] width 109 height 24
select select "8"
select select "2025"
click at [239, 344] on button "Previous month" at bounding box center [241, 351] width 14 height 19
select select "7"
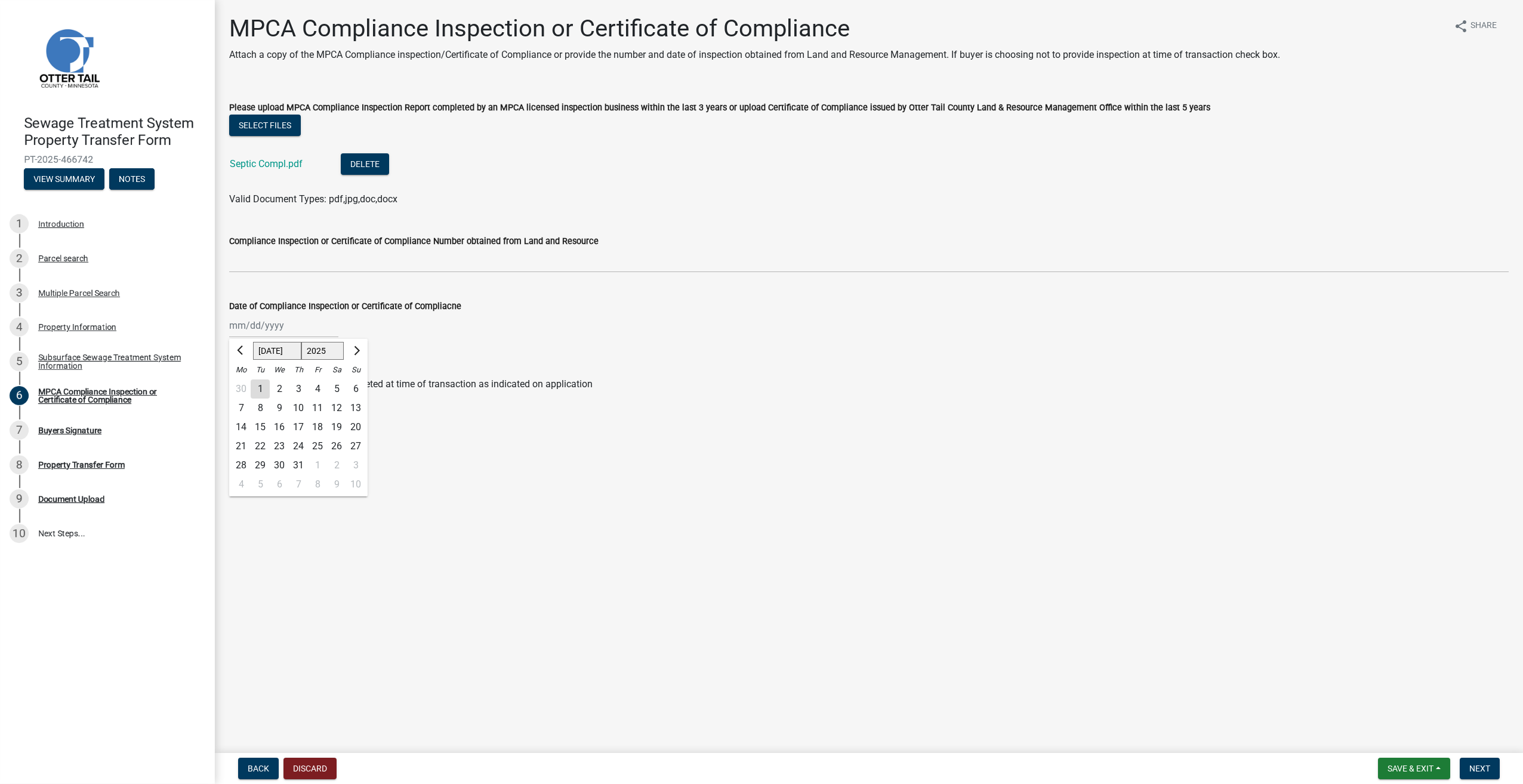
click at [258, 407] on div "8" at bounding box center [260, 408] width 19 height 19
type input "[DATE]"
click at [1489, 764] on span "Next" at bounding box center [1479, 768] width 21 height 9
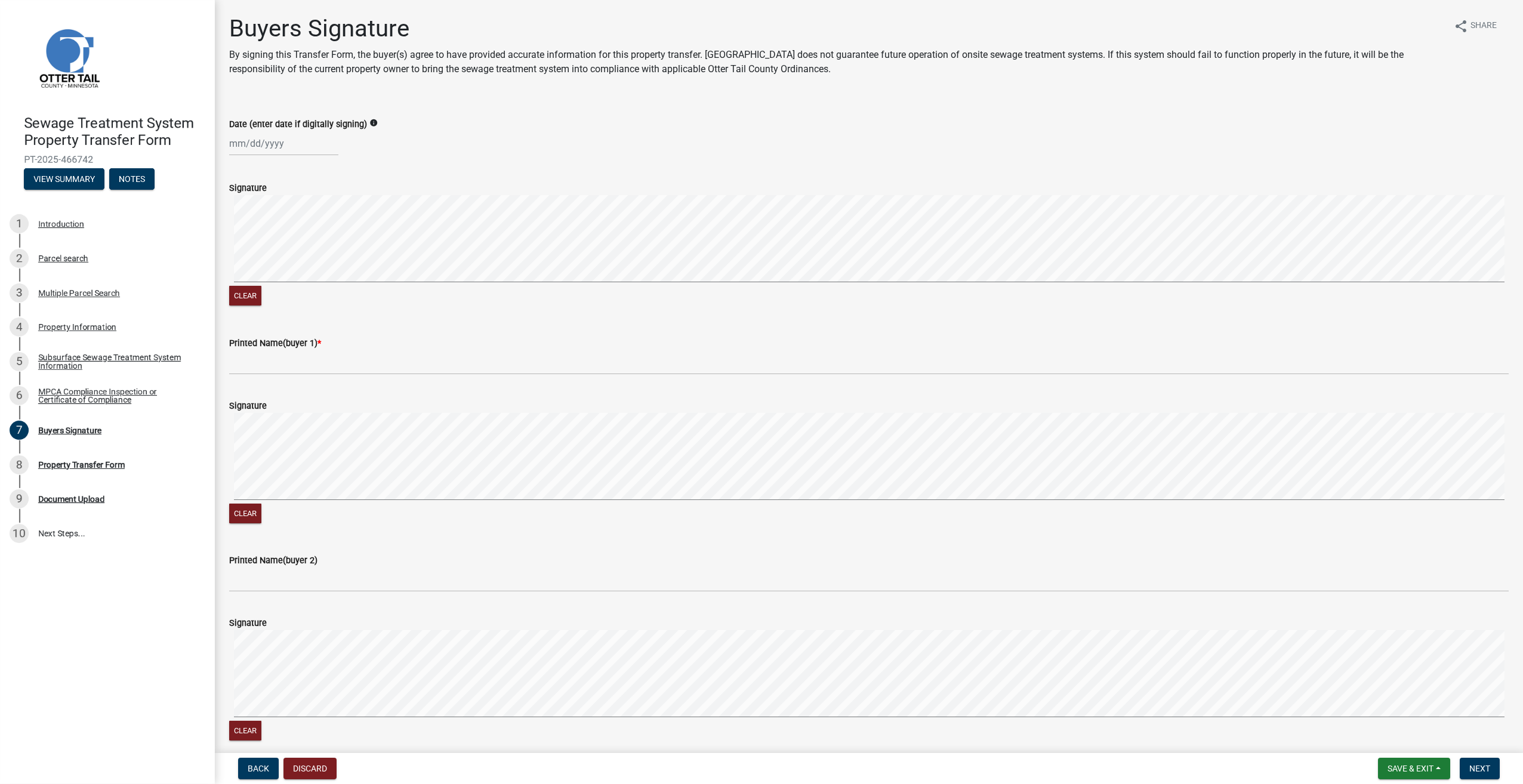
select select "8"
select select "2025"
click at [233, 143] on div "[PERSON_NAME] Feb Mar Apr [PERSON_NAME][DATE] Oct Nov [DATE] 1526 1527 1528 152…" at bounding box center [283, 143] width 109 height 24
click at [278, 265] on div "20" at bounding box center [279, 264] width 19 height 19
type input "[DATE]"
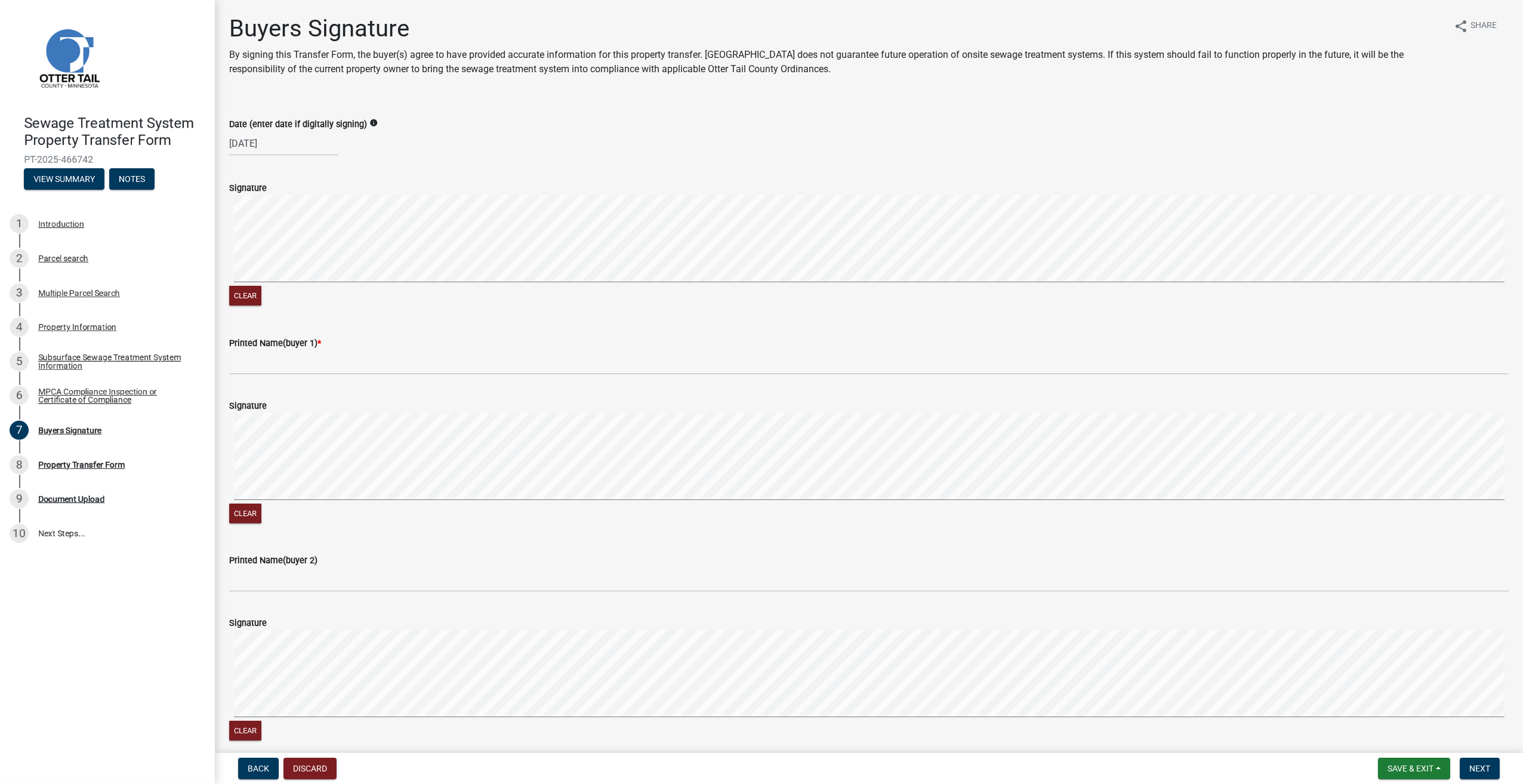
click at [711, 288] on div "Clear" at bounding box center [869, 252] width 1280 height 113
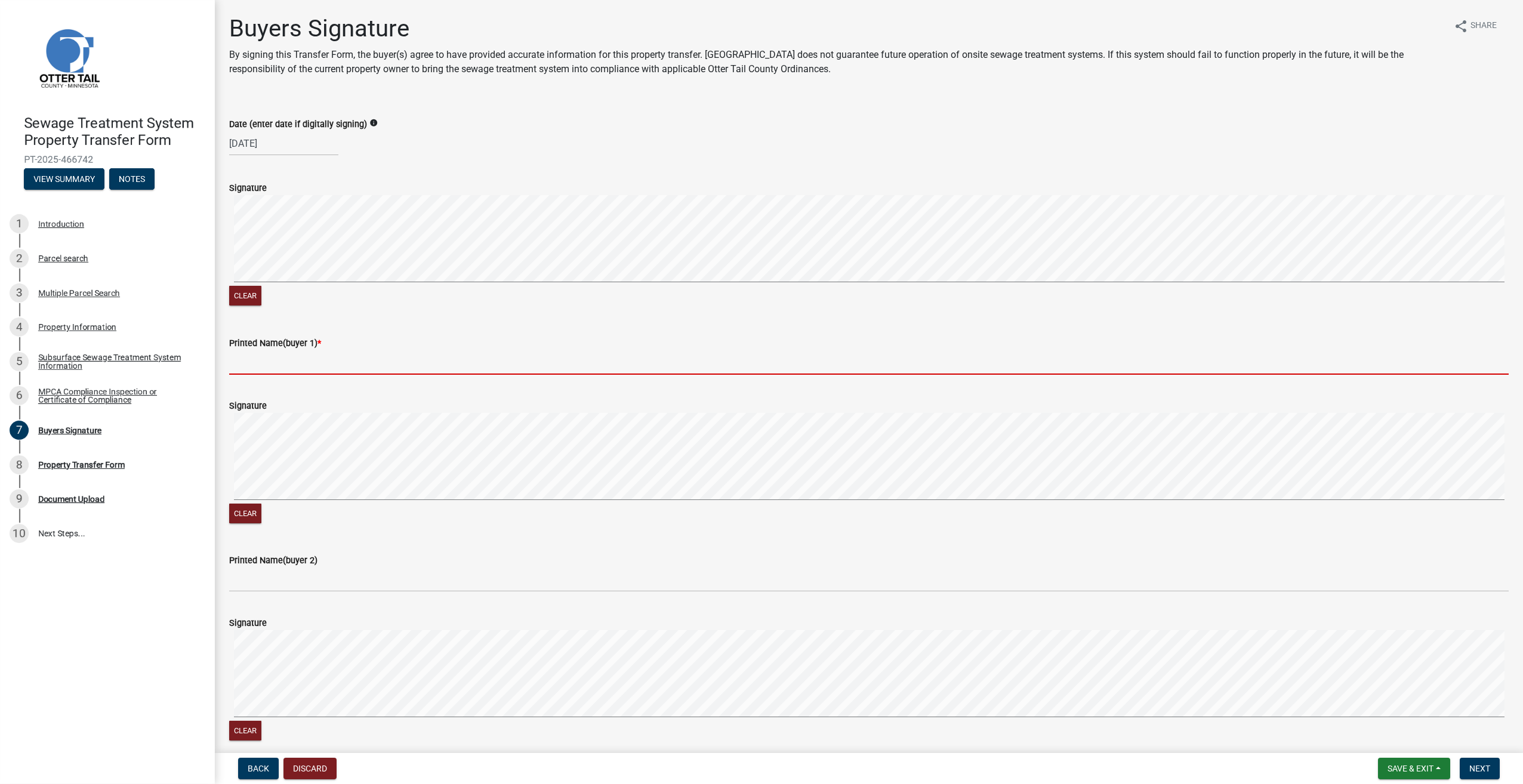
click at [252, 359] on input "Printed Name(buyer 1) *" at bounding box center [869, 362] width 1280 height 24
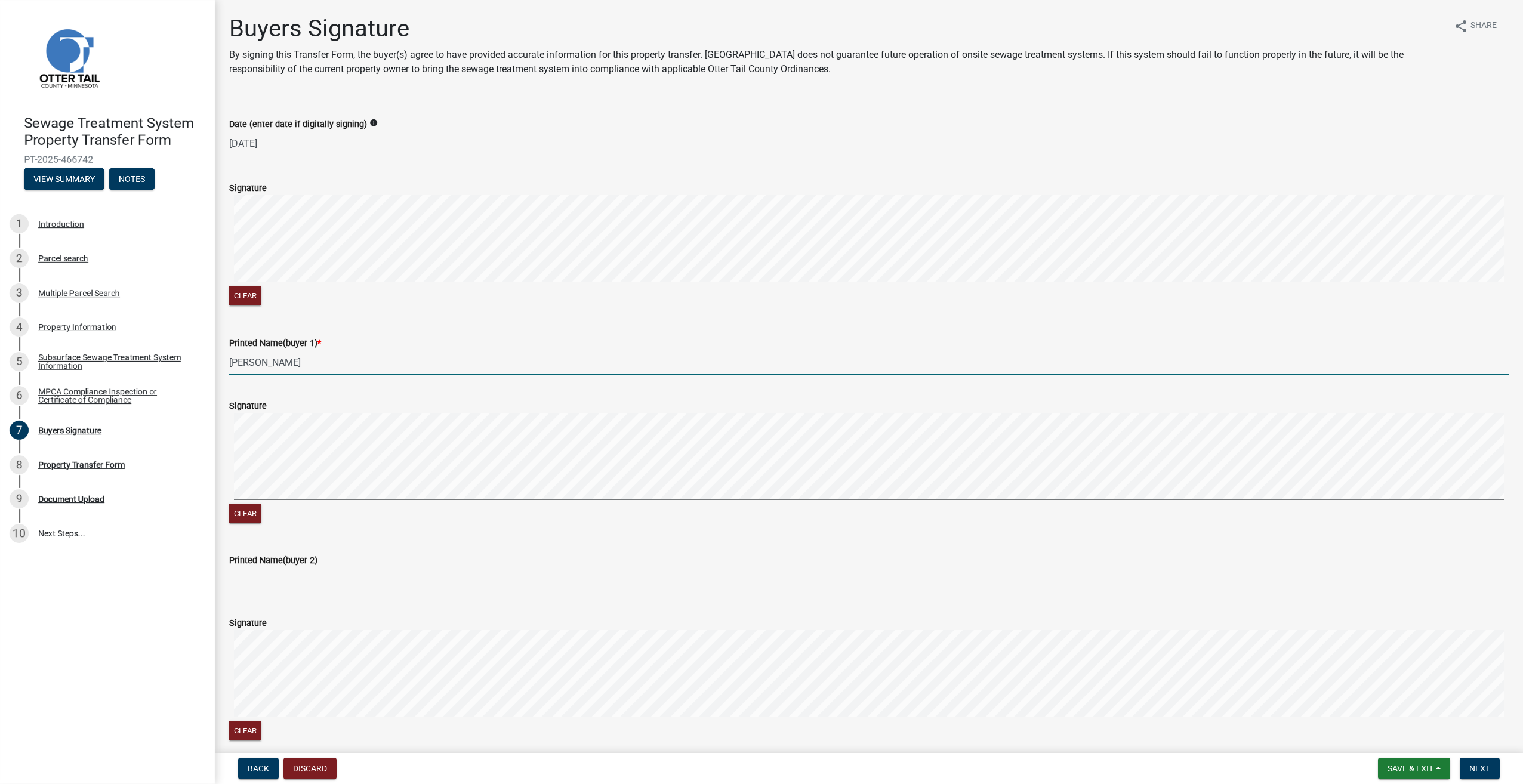
click at [662, 505] on div "Clear" at bounding box center [869, 470] width 1280 height 113
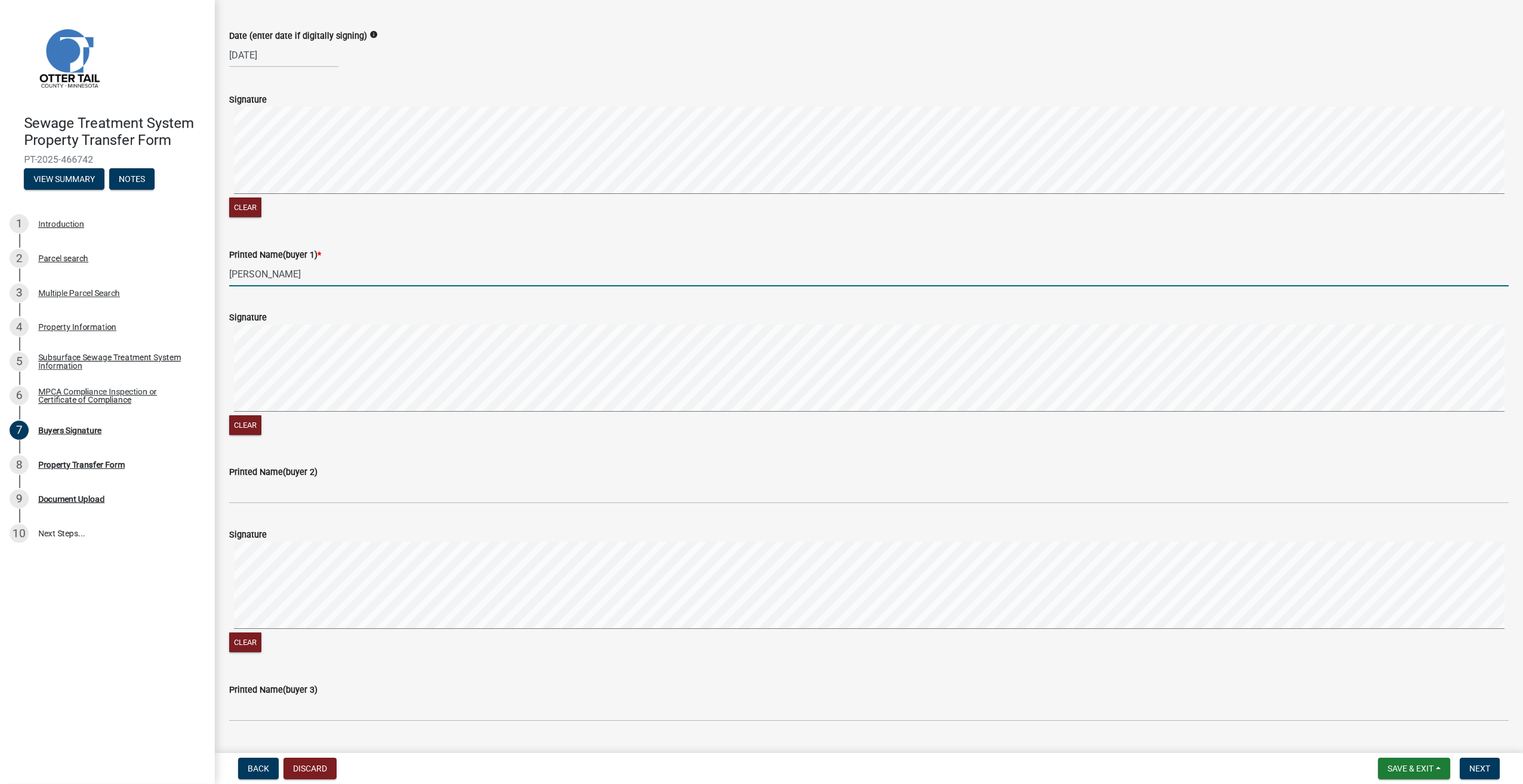
scroll to position [239, 0]
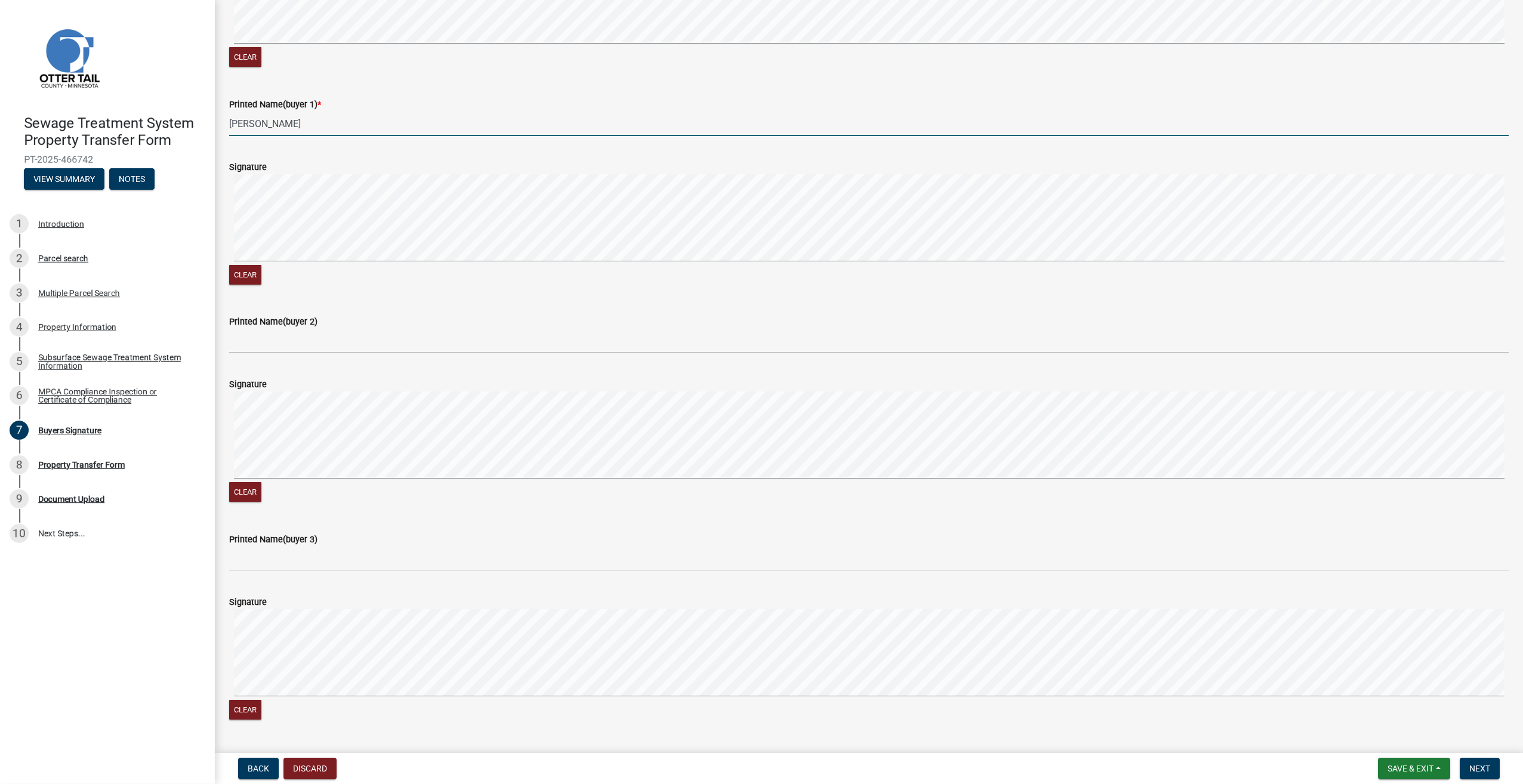
type input "[PERSON_NAME]"
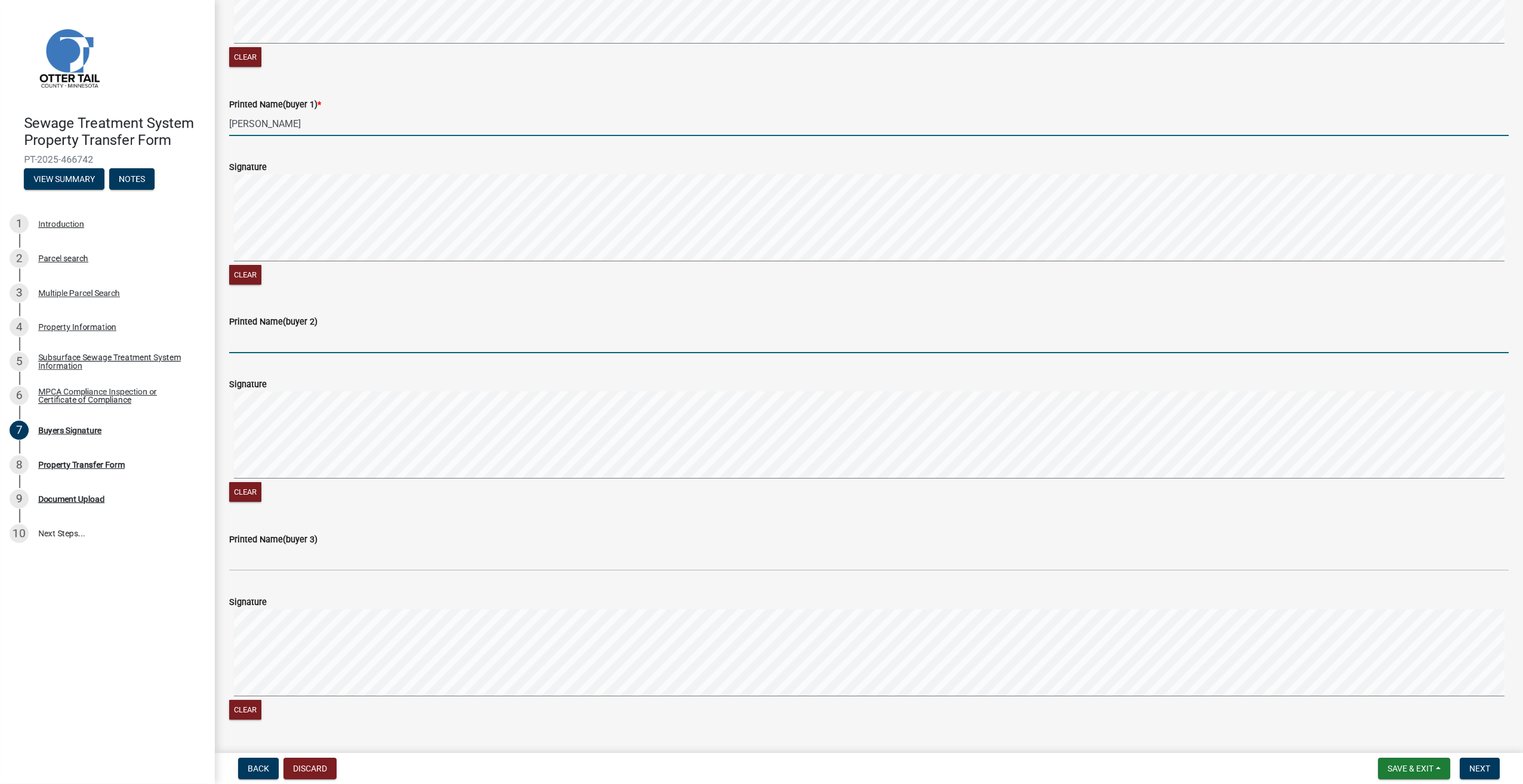
click at [255, 339] on input "Printed Name(buyer 2)" at bounding box center [869, 341] width 1280 height 24
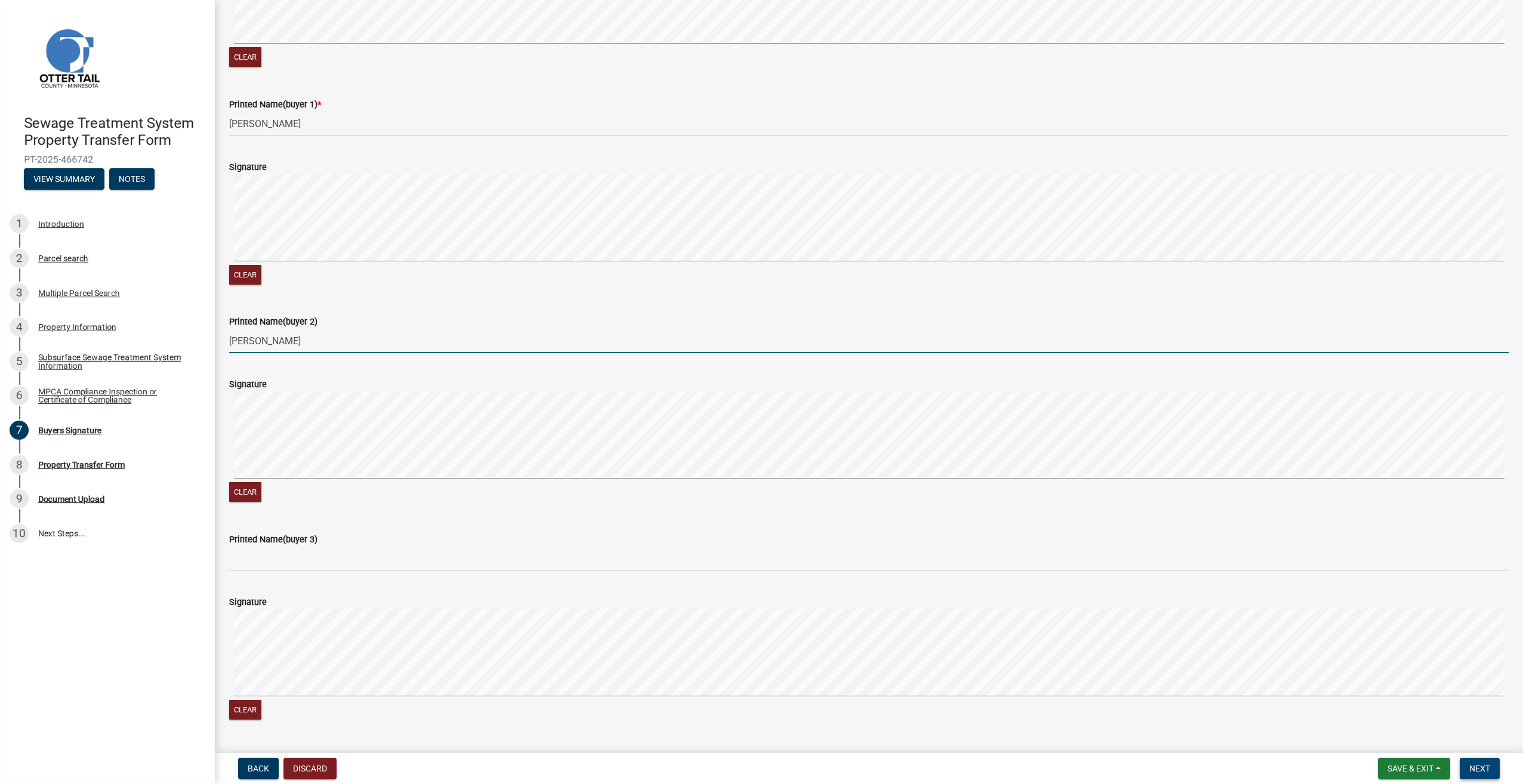
type input "[PERSON_NAME]"
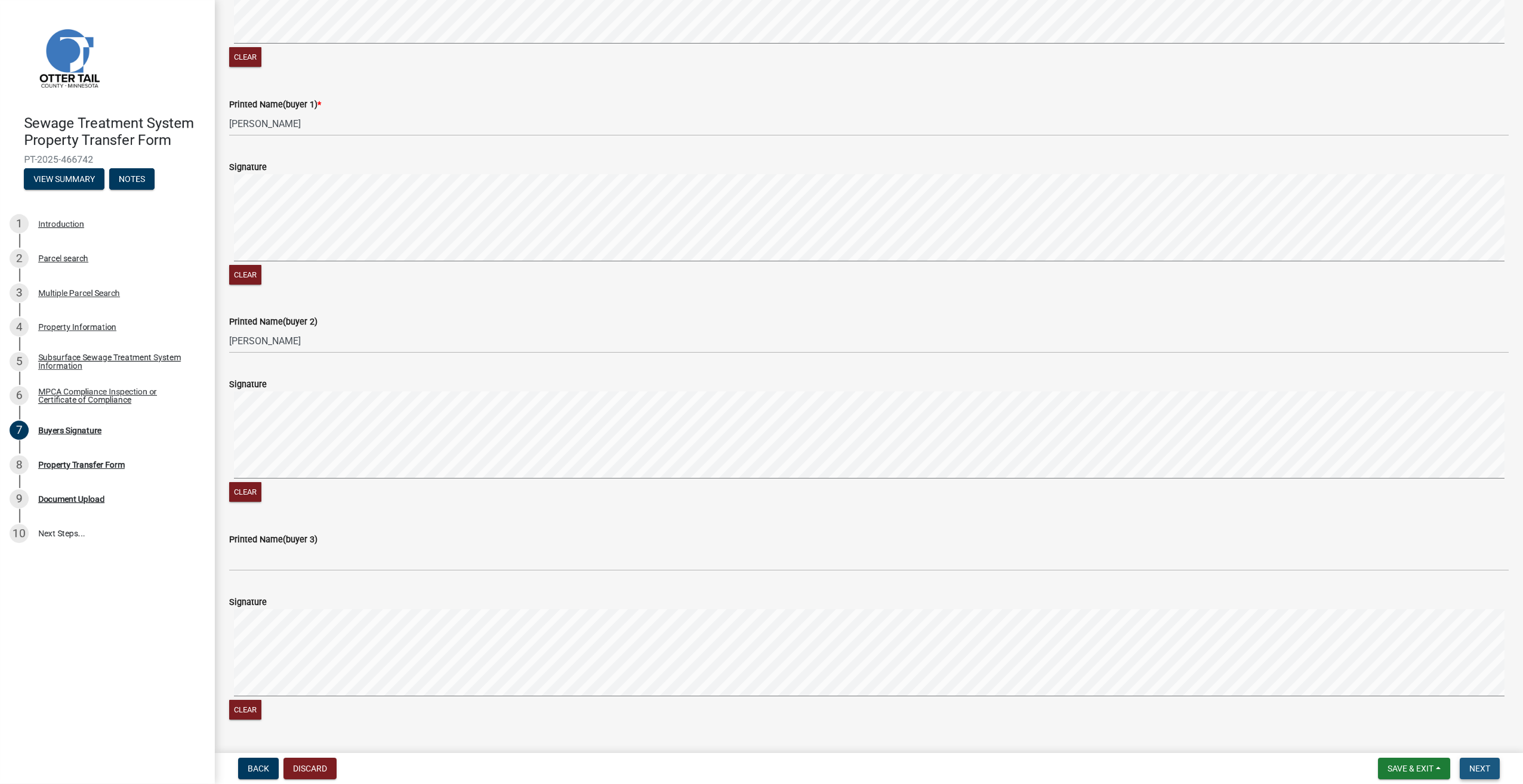
click at [1489, 768] on span "Next" at bounding box center [1479, 768] width 21 height 9
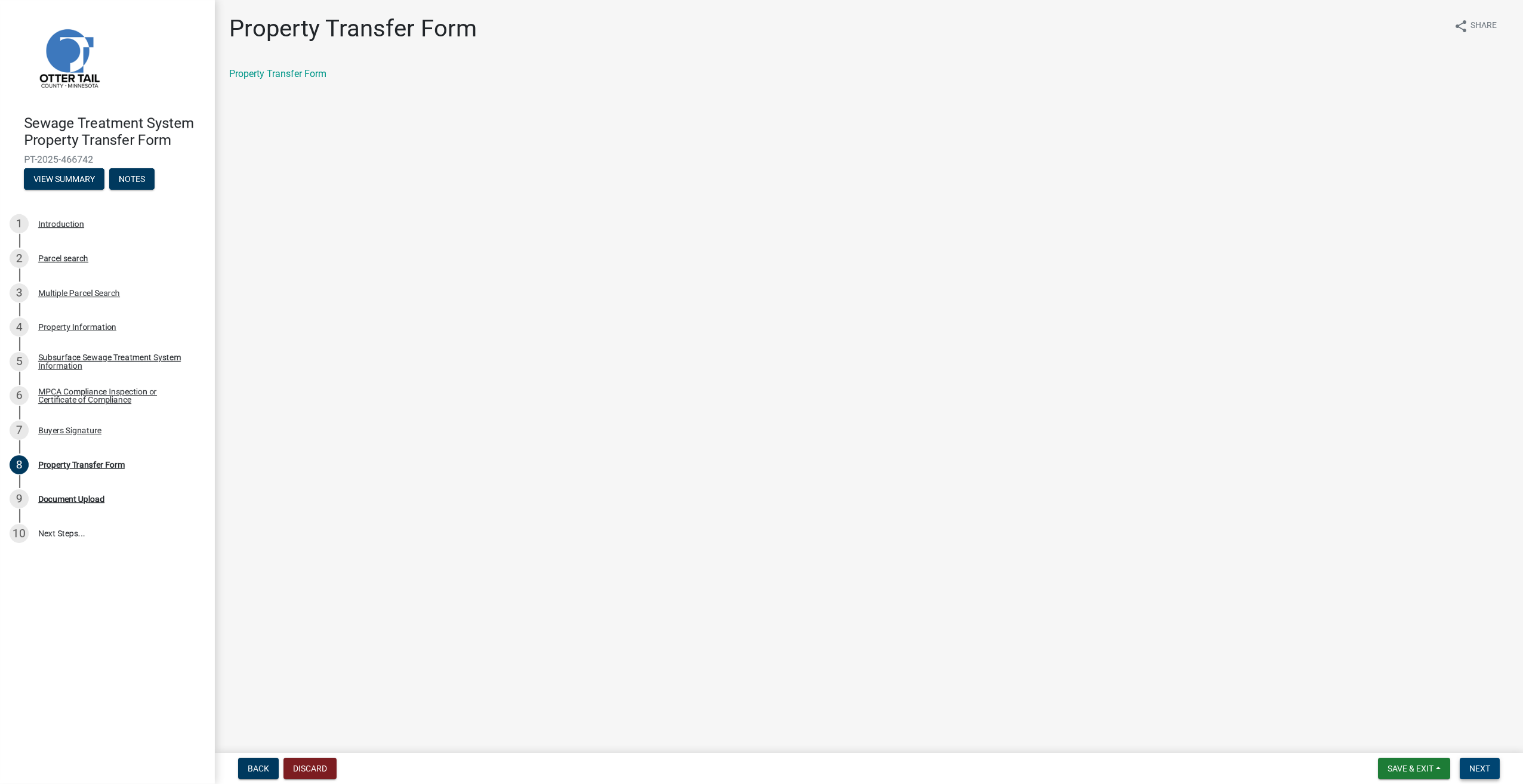
click at [1489, 765] on span "Next" at bounding box center [1479, 768] width 21 height 9
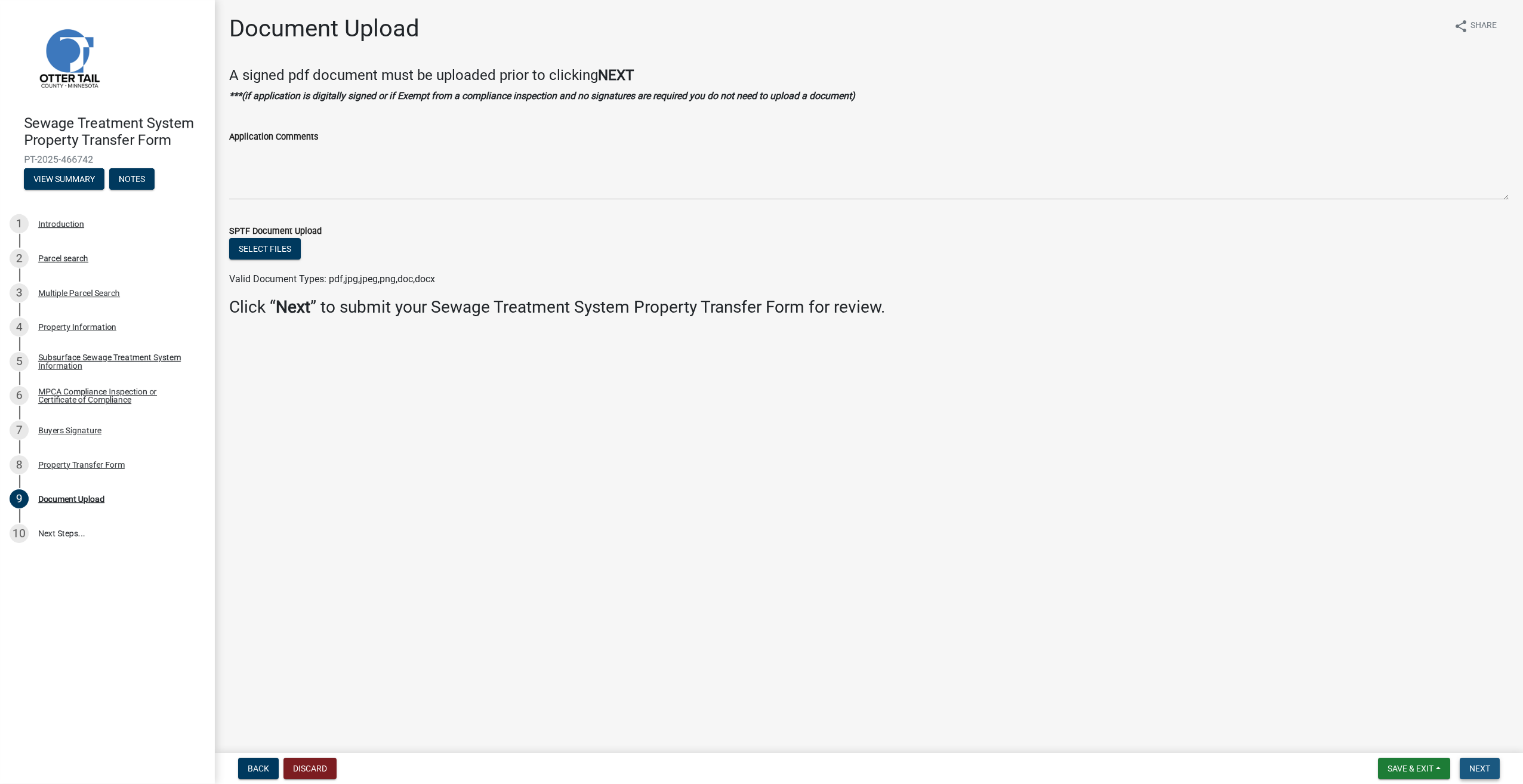
click at [1484, 766] on span "Next" at bounding box center [1479, 768] width 21 height 9
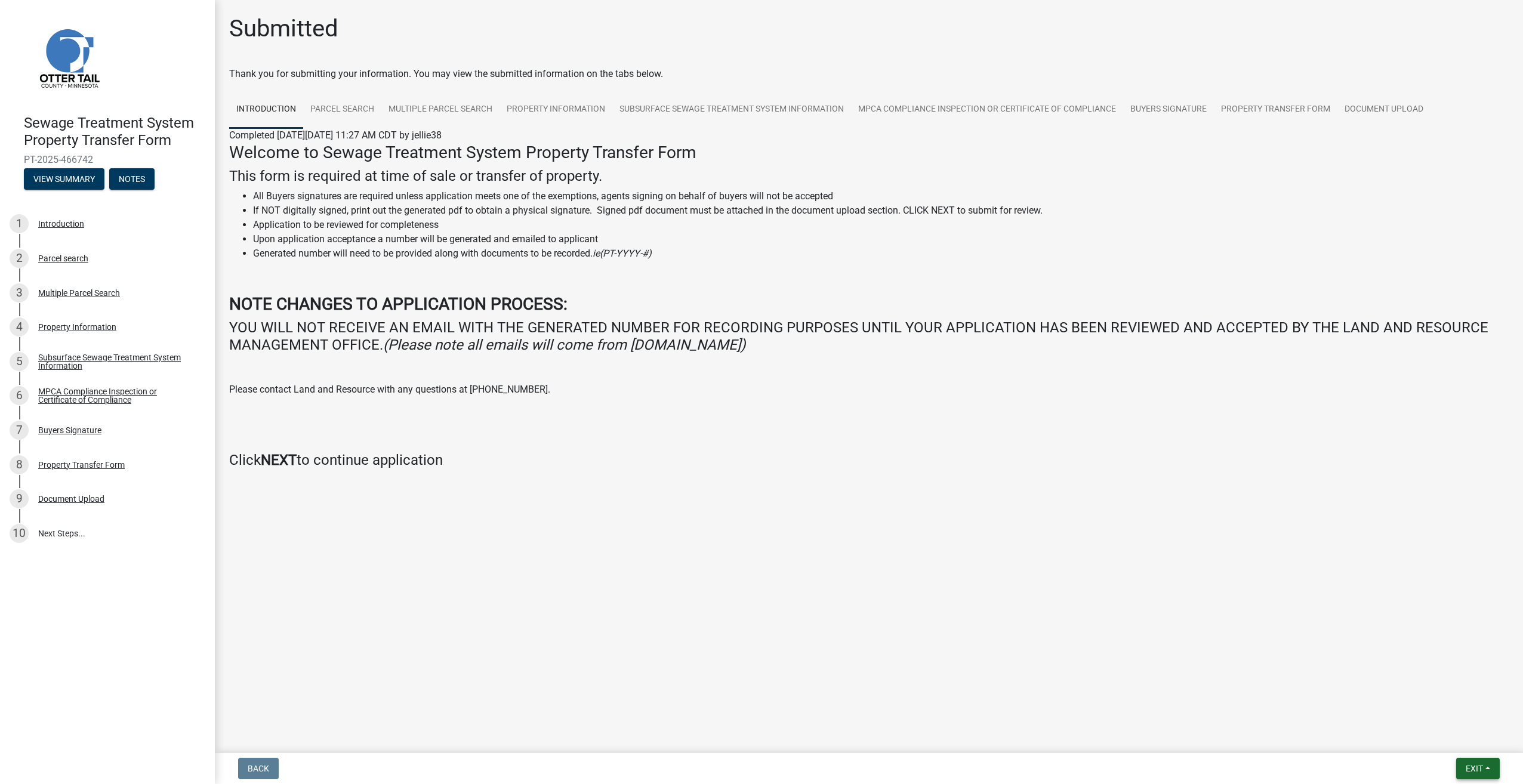
click at [1484, 767] on button "Exit" at bounding box center [1478, 768] width 44 height 22
click at [150, 582] on div "Sewage Treatment System Property Transfer Form PT-2025-466742 View Summary Note…" at bounding box center [107, 392] width 214 height 784
